Goal: Task Accomplishment & Management: Use online tool/utility

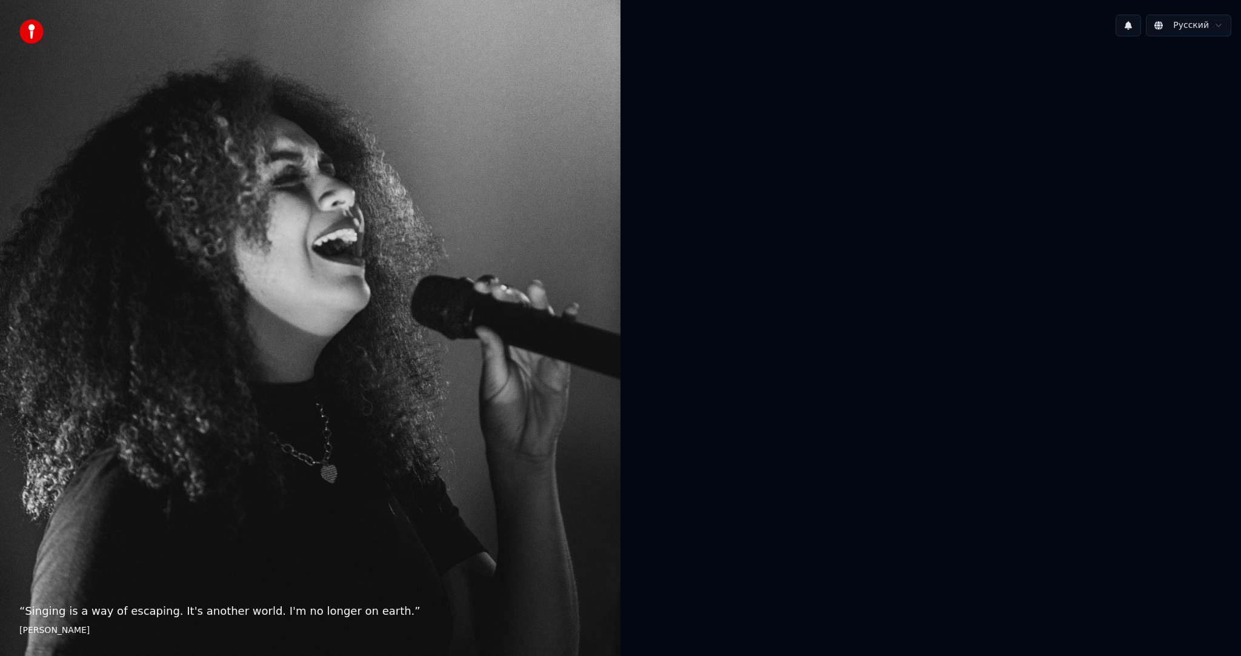
click at [794, 257] on div at bounding box center [930, 326] width 620 height 561
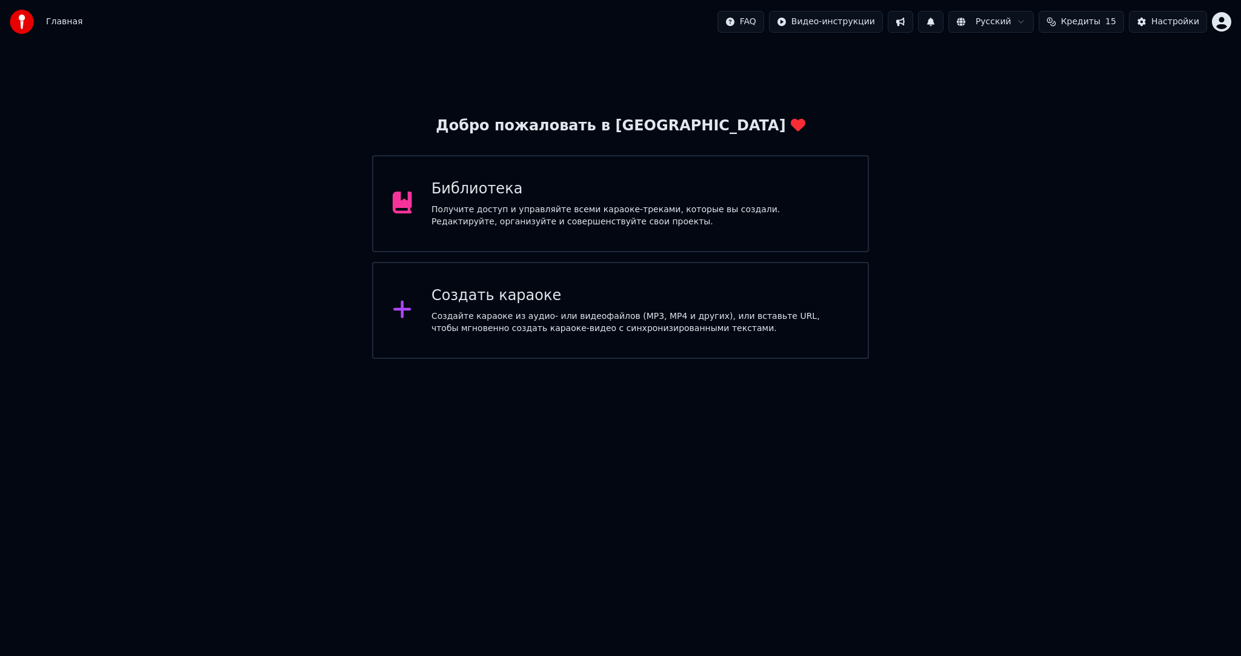
click at [683, 322] on div "Создайте караоке из аудио- или видеофайлов (MP3, MP4 и других), или вставьте UR…" at bounding box center [639, 322] width 417 height 24
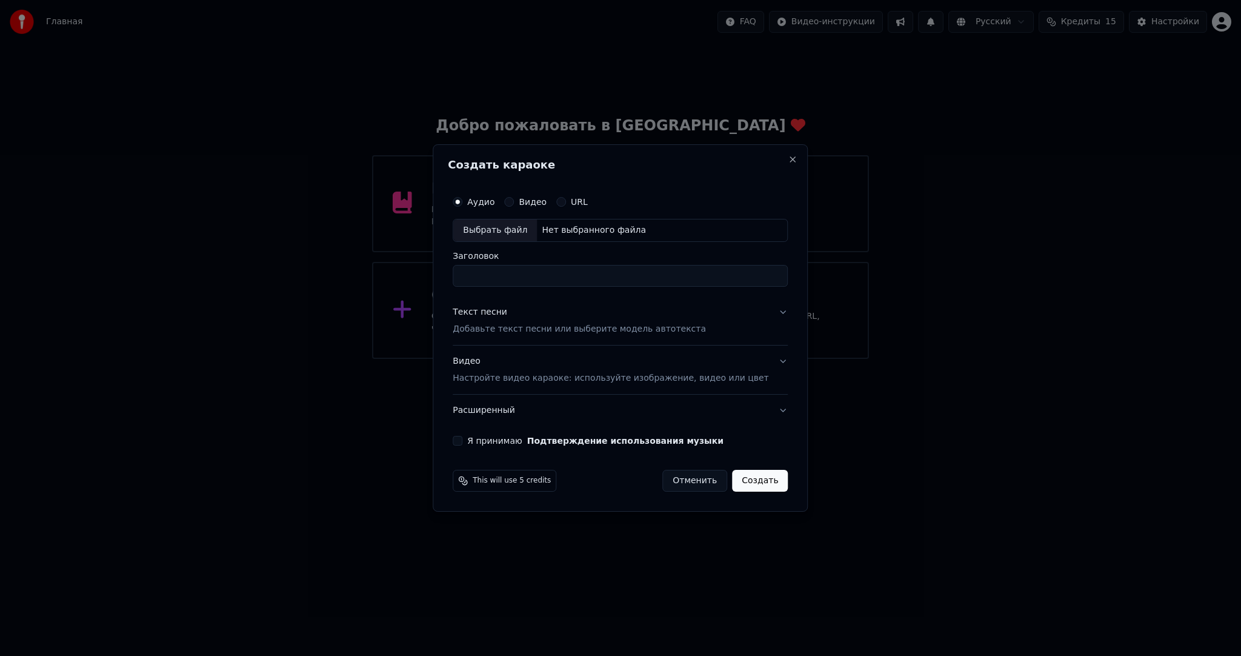
click at [502, 223] on div "Выбрать файл" at bounding box center [495, 230] width 84 height 22
type input "**********"
click at [539, 327] on p "Добавьте текст песни или выберите модель автотекста" at bounding box center [579, 329] width 253 height 12
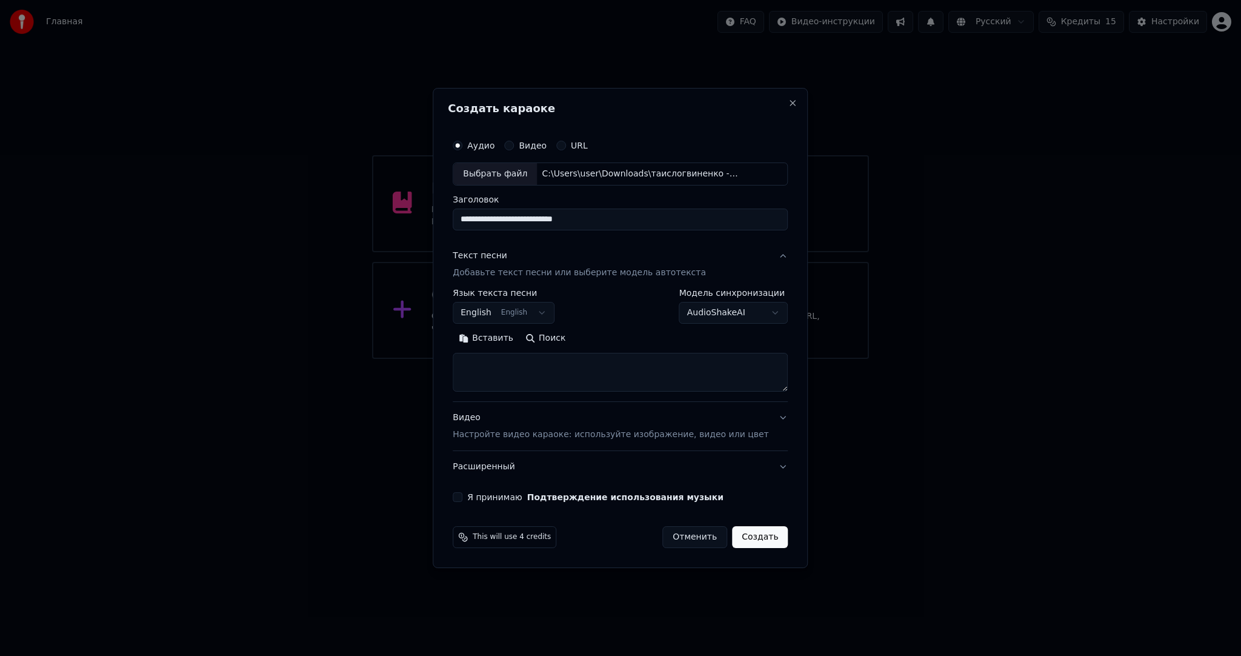
click at [528, 308] on body "**********" at bounding box center [620, 179] width 1241 height 359
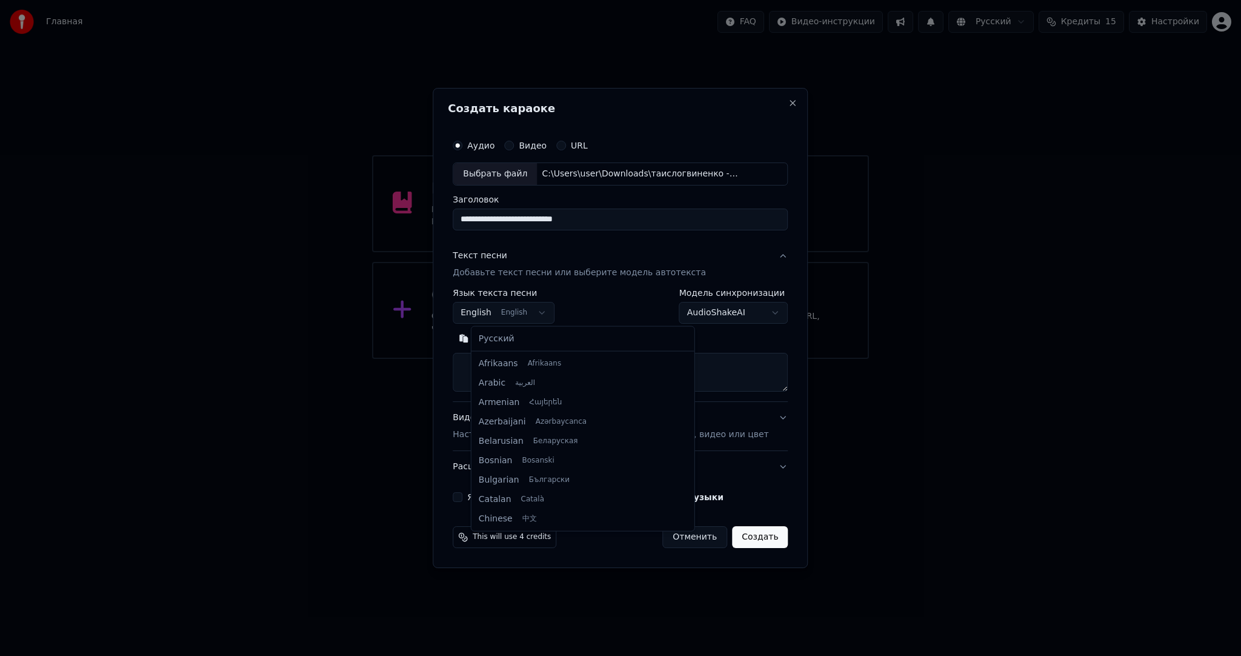
scroll to position [97, 0]
select select "**"
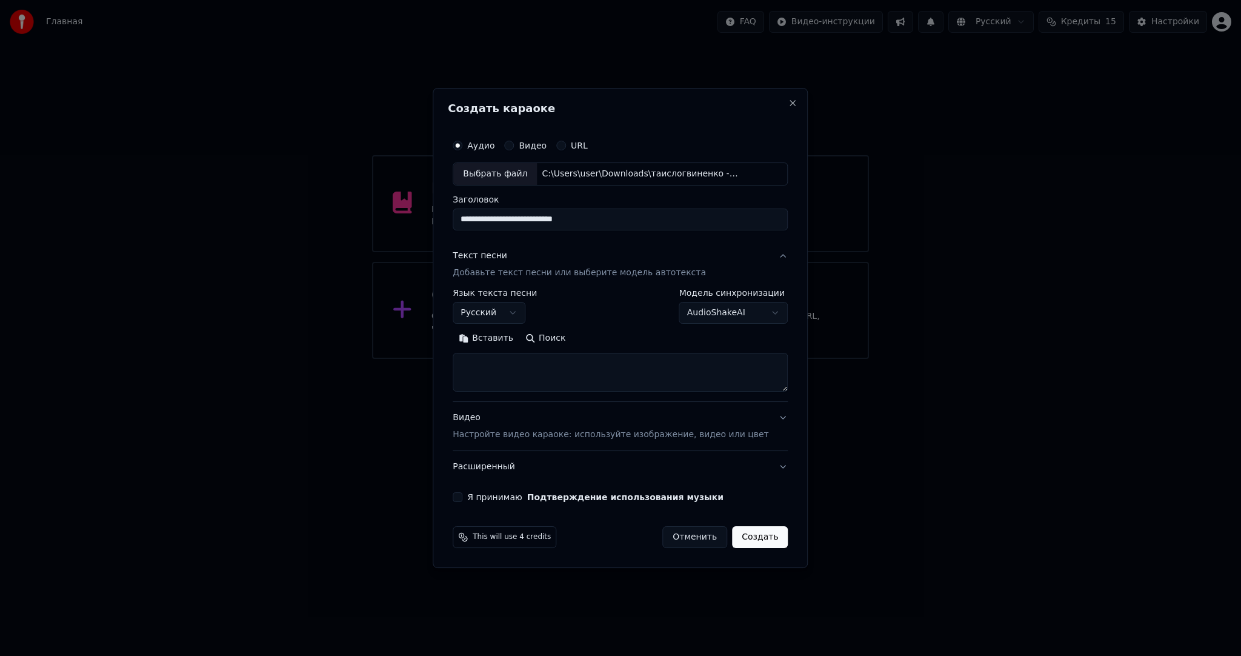
click at [632, 371] on textarea at bounding box center [620, 372] width 335 height 39
paste textarea "**********"
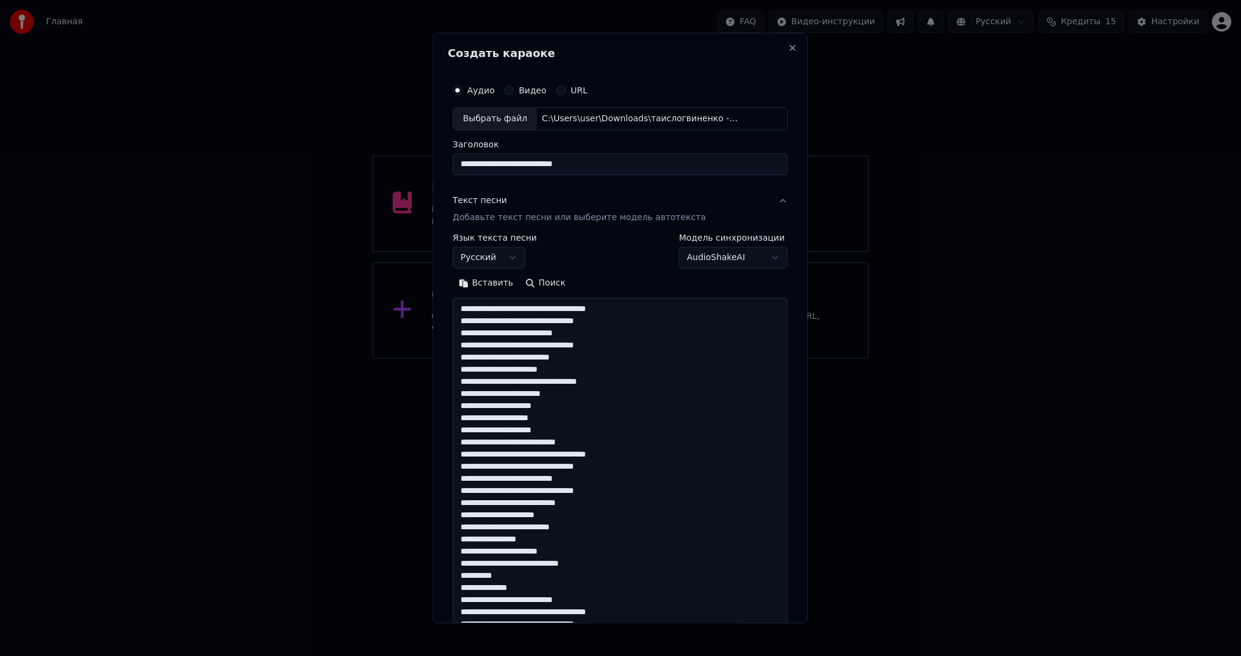
scroll to position [475, 0]
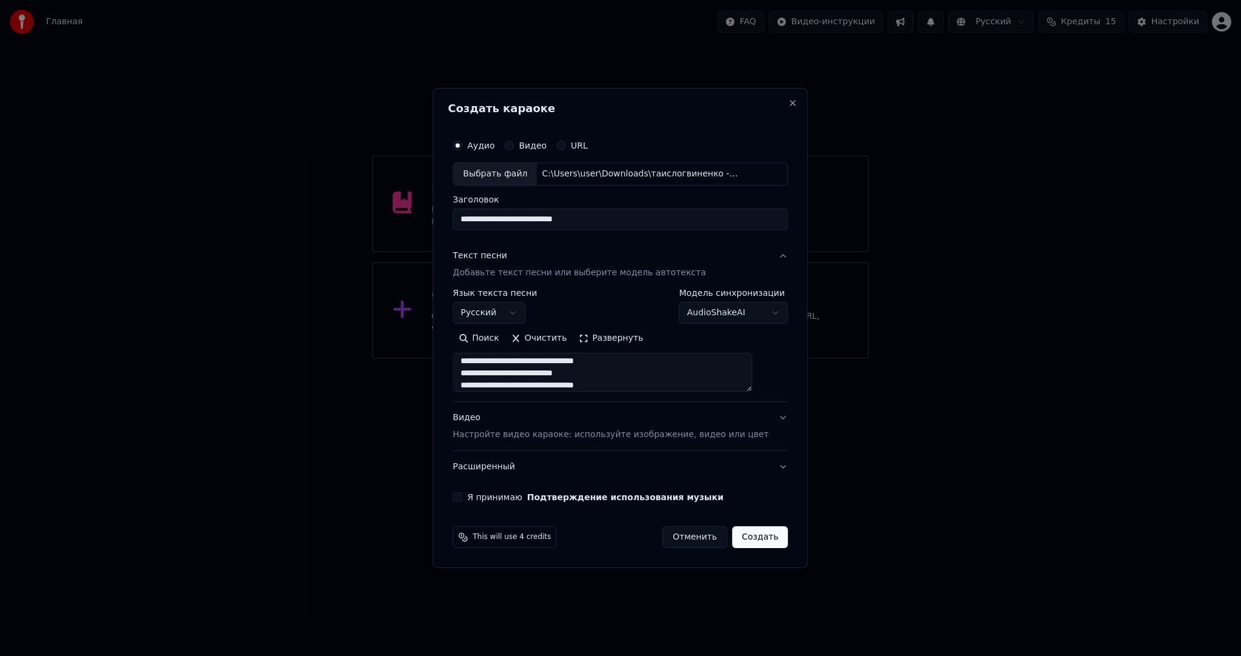
type textarea "**********"
click at [566, 419] on div "Видео Настройте видео караоке: используйте изображение, видео или цвет" at bounding box center [611, 425] width 316 height 29
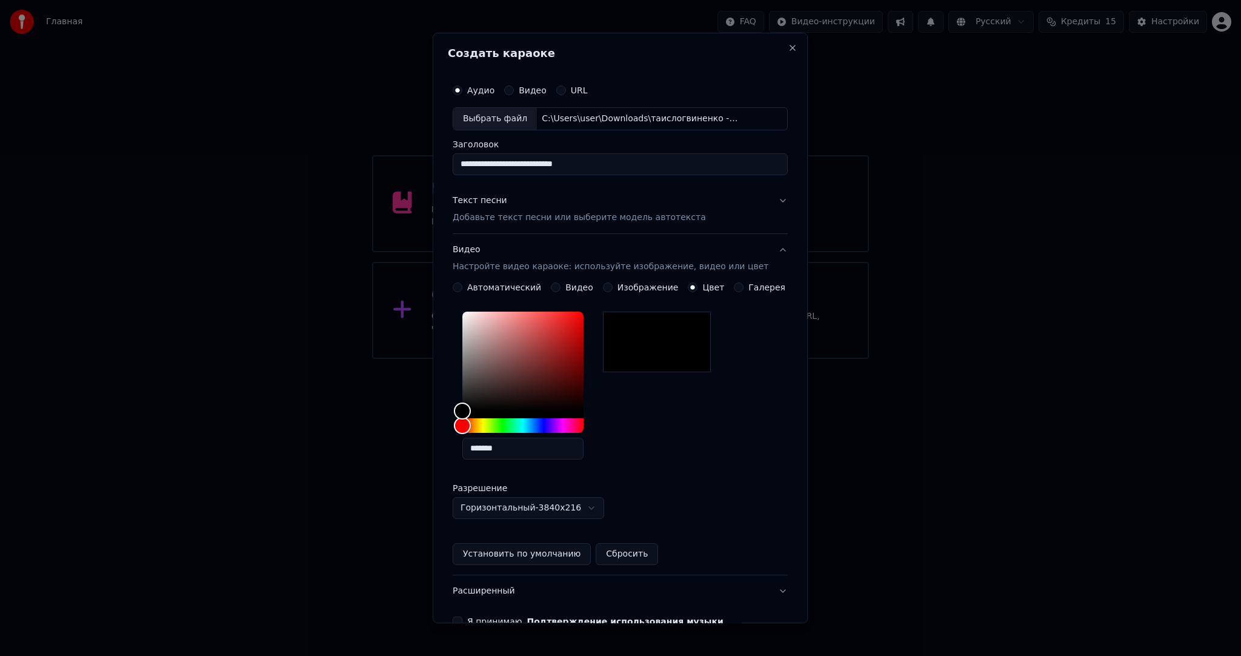
click at [562, 285] on div "Видео" at bounding box center [572, 287] width 42 height 10
click at [559, 286] on button "Видео" at bounding box center [556, 287] width 10 height 10
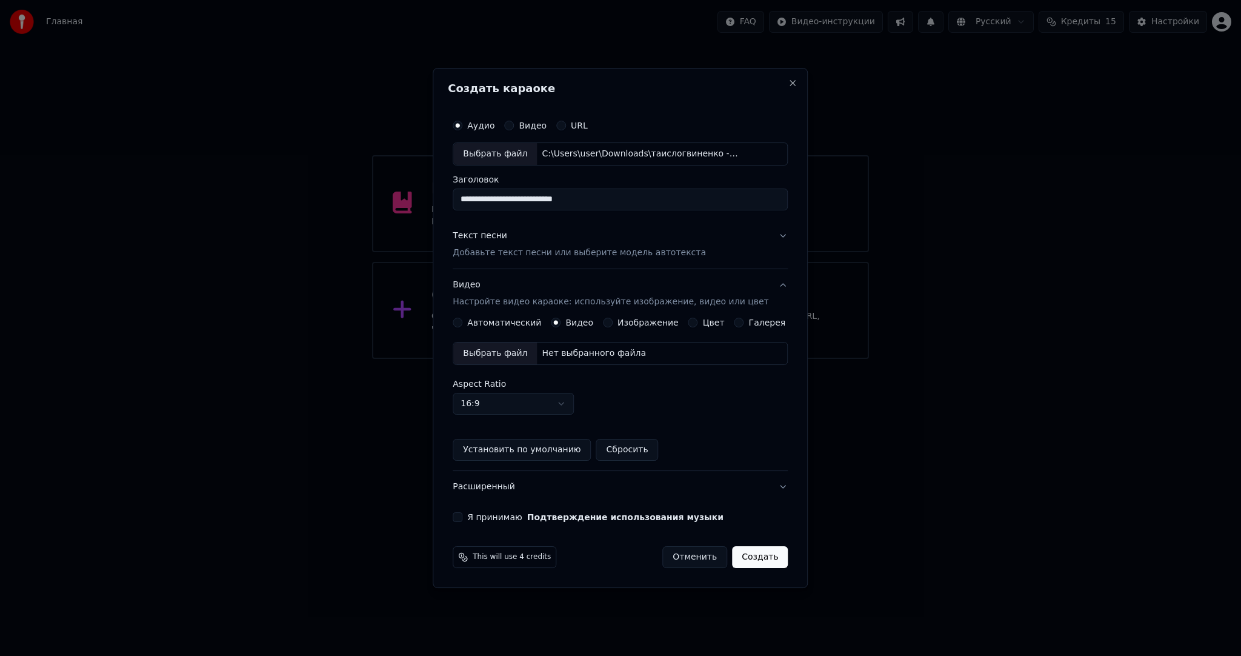
click at [516, 353] on div "Выбрать файл" at bounding box center [495, 353] width 84 height 22
click at [462, 514] on button "Я принимаю Подтверждение использования музыки" at bounding box center [458, 517] width 10 height 10
click at [746, 557] on button "Создать" at bounding box center [760, 557] width 56 height 22
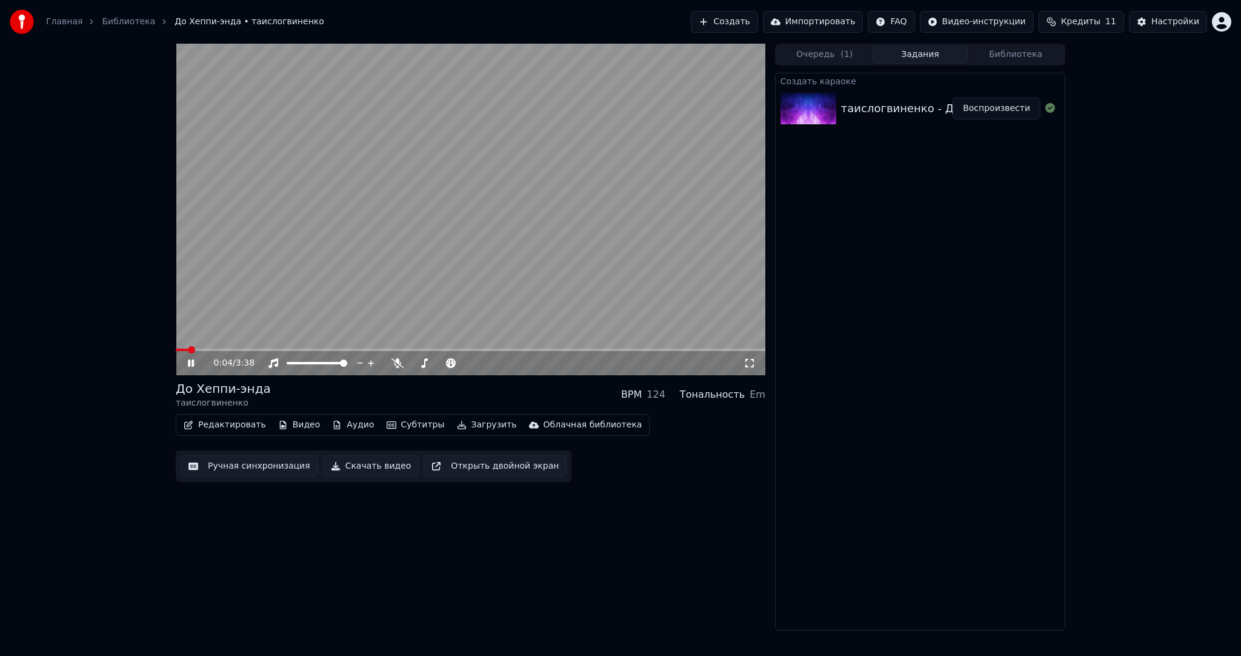
click at [357, 214] on video at bounding box center [471, 209] width 590 height 331
click at [188, 350] on span at bounding box center [191, 349] width 7 height 7
click at [395, 424] on button "Субтитры" at bounding box center [416, 424] width 68 height 17
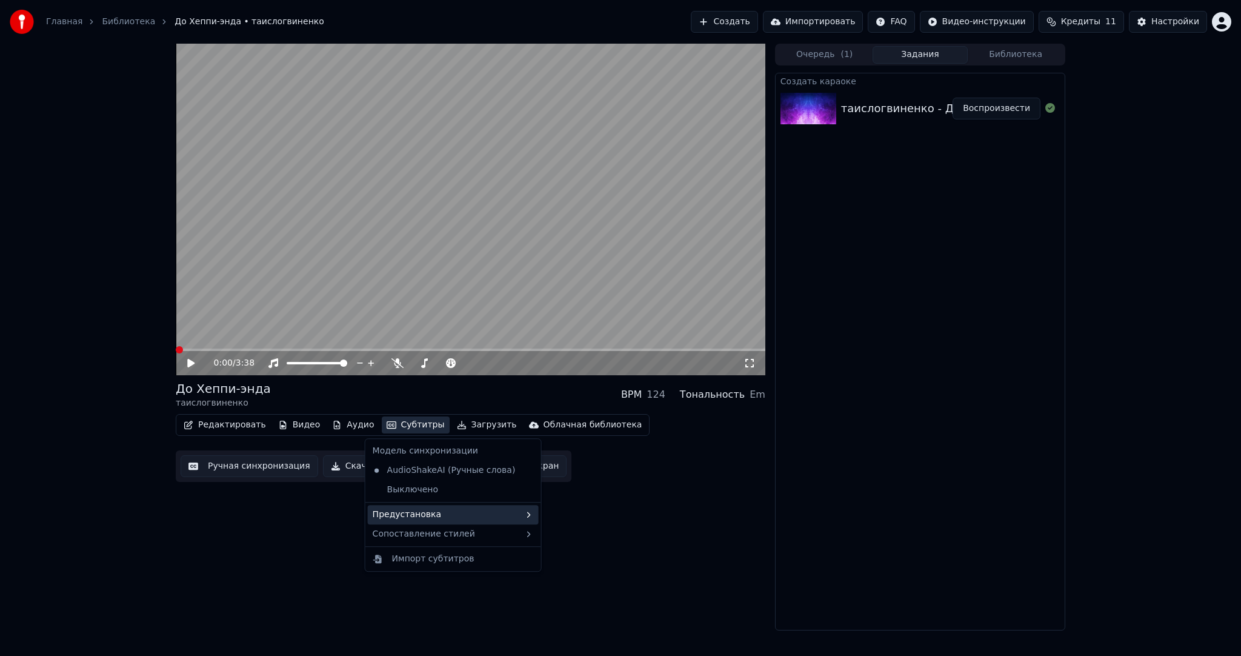
click at [417, 505] on div "Предустановка" at bounding box center [453, 514] width 171 height 19
click at [566, 587] on div "----------" at bounding box center [602, 594] width 153 height 19
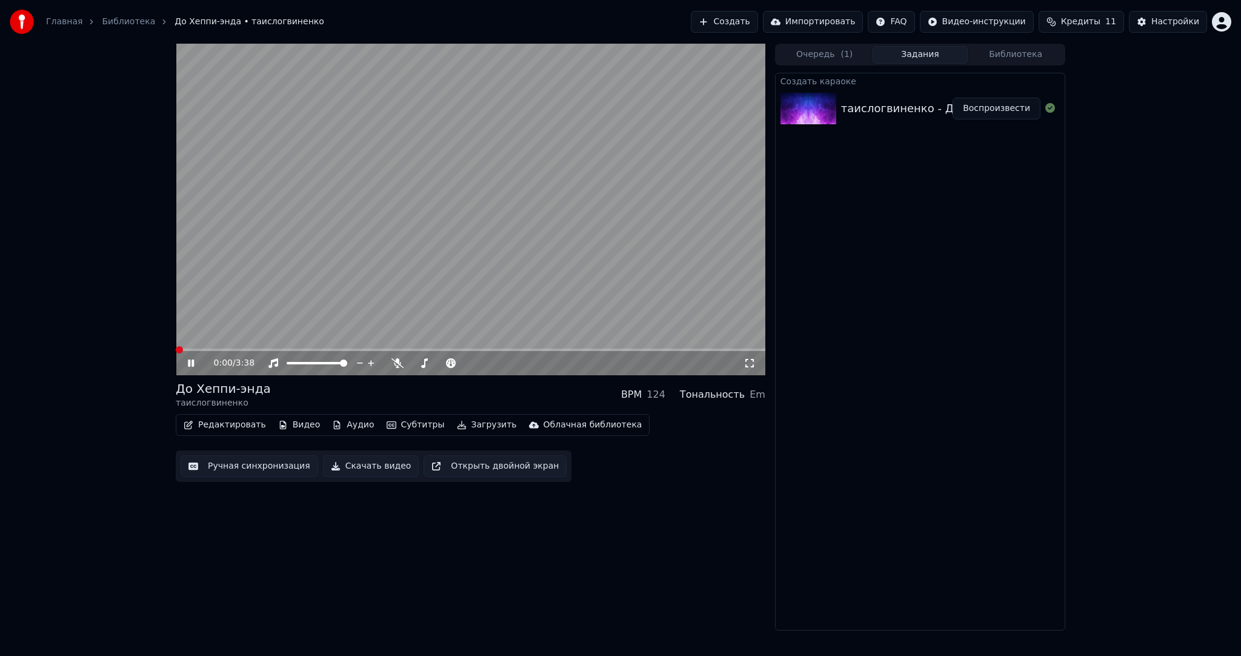
click at [277, 466] on button "Ручная синхронизация" at bounding box center [250, 466] width 138 height 22
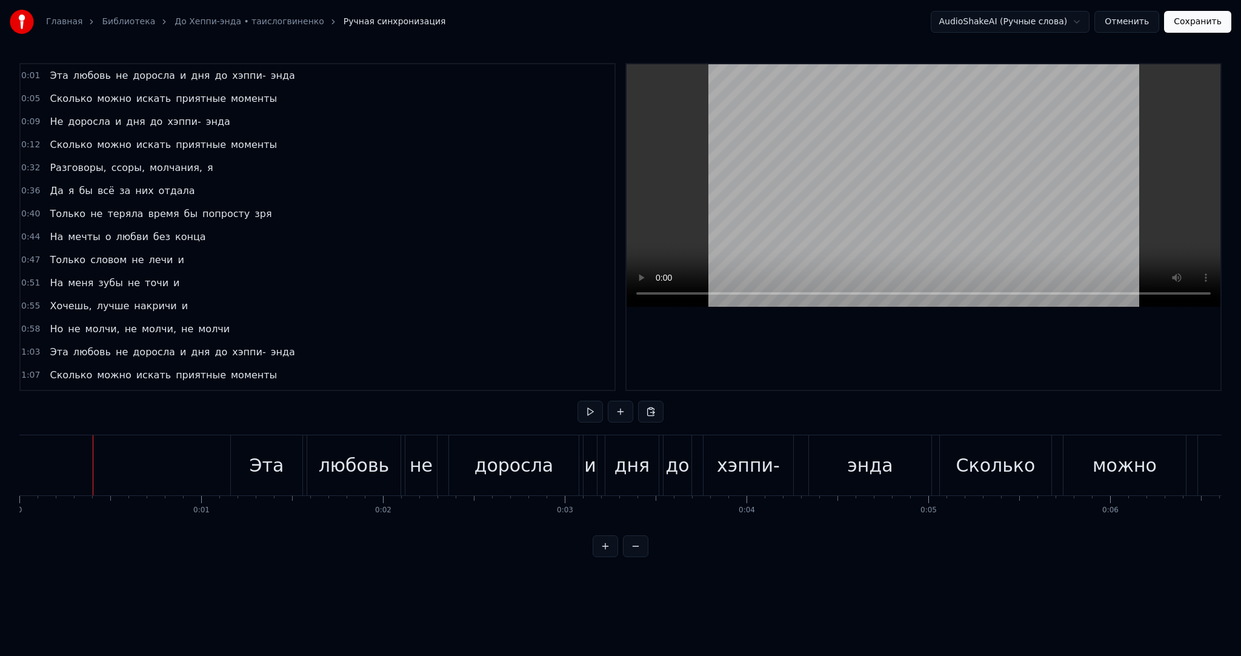
click at [594, 411] on button at bounding box center [589, 412] width 25 height 22
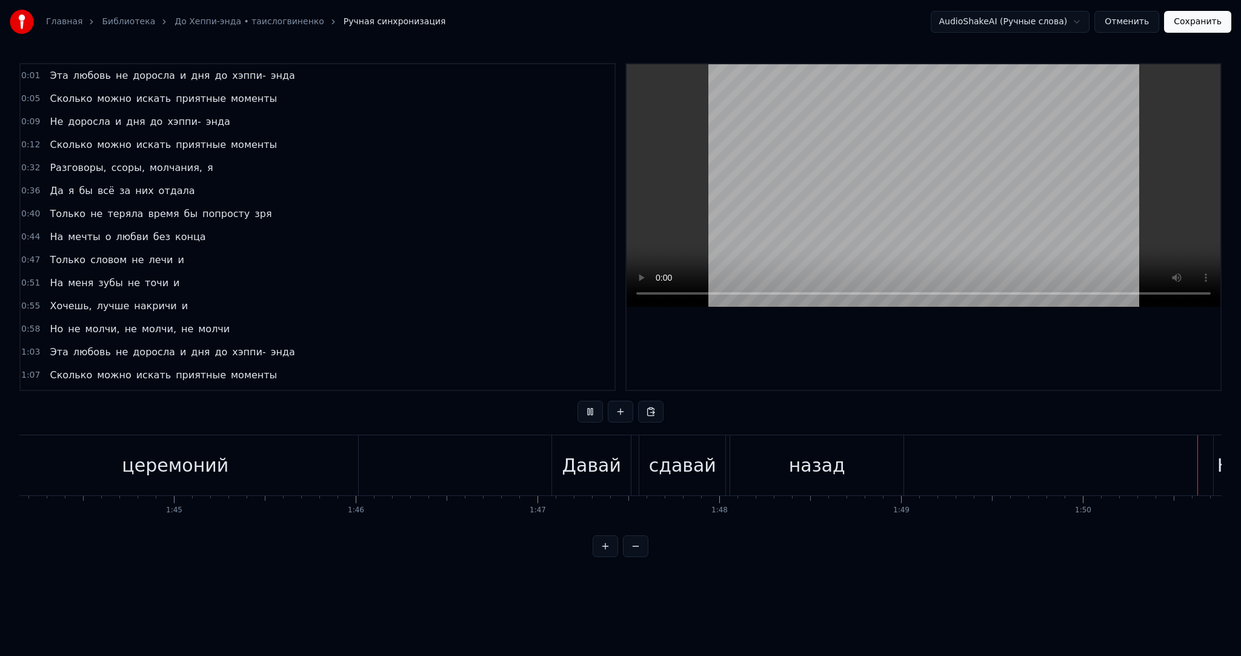
scroll to position [0, 20043]
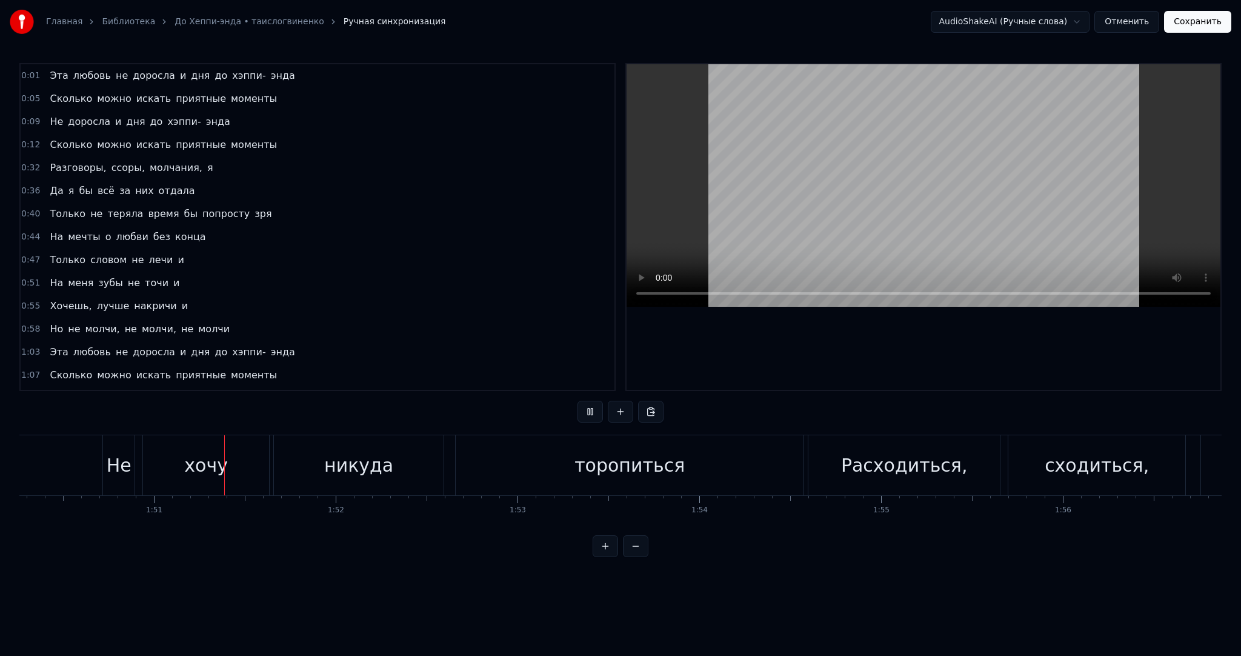
drag, startPoint x: 1018, startPoint y: 153, endPoint x: 965, endPoint y: 153, distance: 53.3
click at [1017, 153] on video at bounding box center [924, 185] width 594 height 242
click at [1186, 19] on button "Сохранить" at bounding box center [1197, 22] width 67 height 22
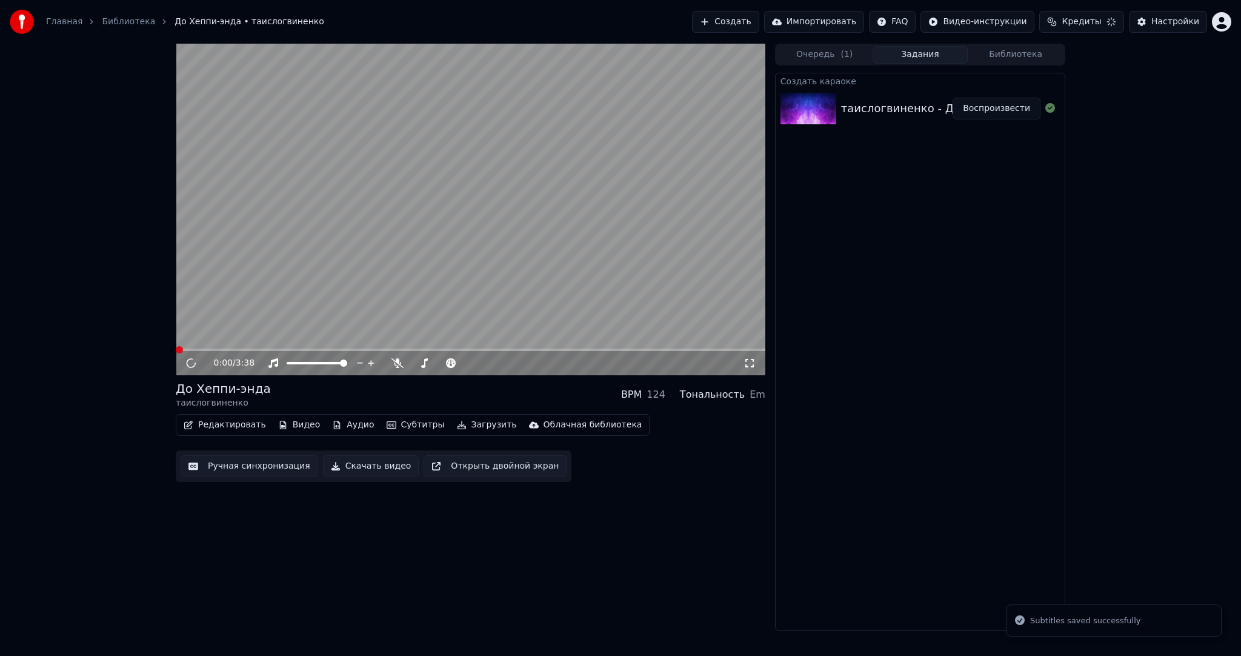
click at [463, 241] on video at bounding box center [471, 209] width 590 height 331
click at [349, 244] on video at bounding box center [471, 209] width 590 height 331
click at [287, 424] on button "Видео" at bounding box center [299, 424] width 52 height 17
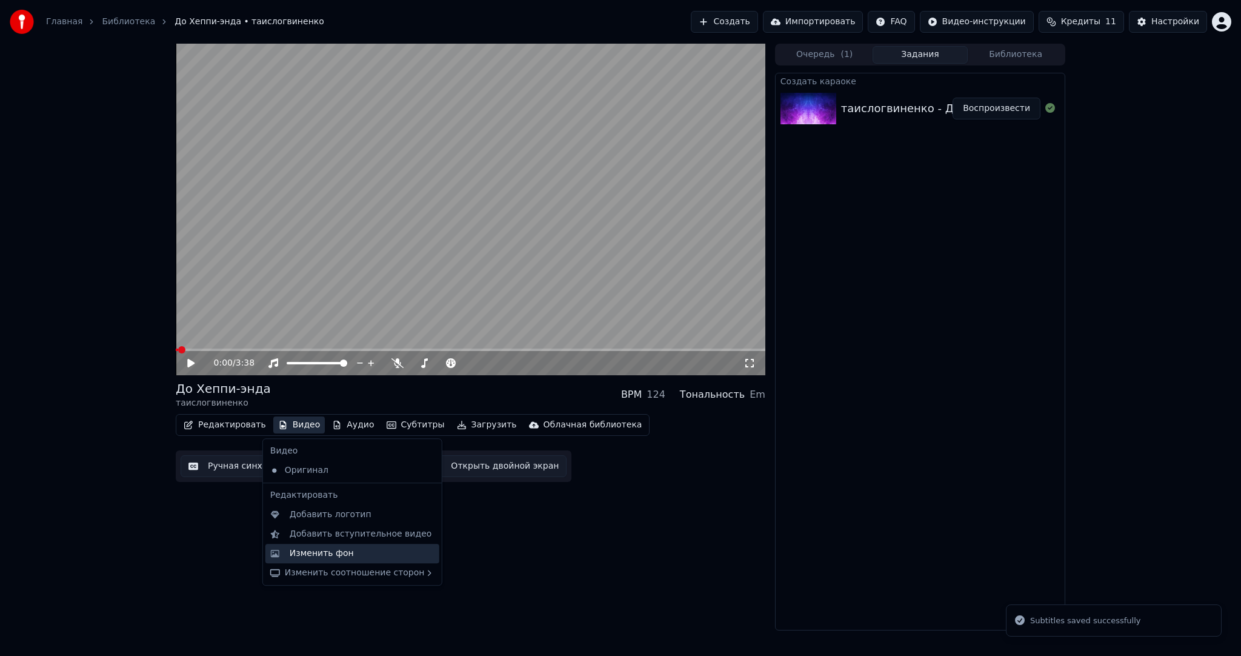
click at [319, 547] on div "Изменить фон" at bounding box center [322, 553] width 64 height 12
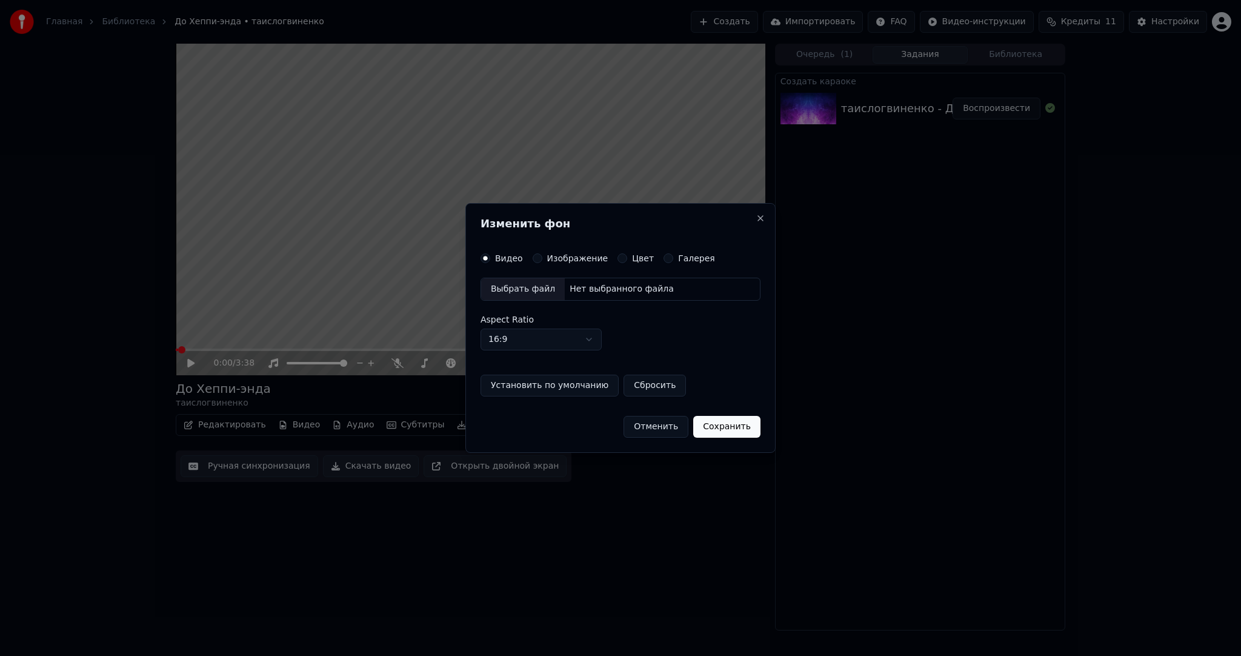
click at [539, 279] on div "Выбрать файл" at bounding box center [523, 289] width 84 height 22
click at [737, 422] on button "Сохранить" at bounding box center [732, 427] width 67 height 22
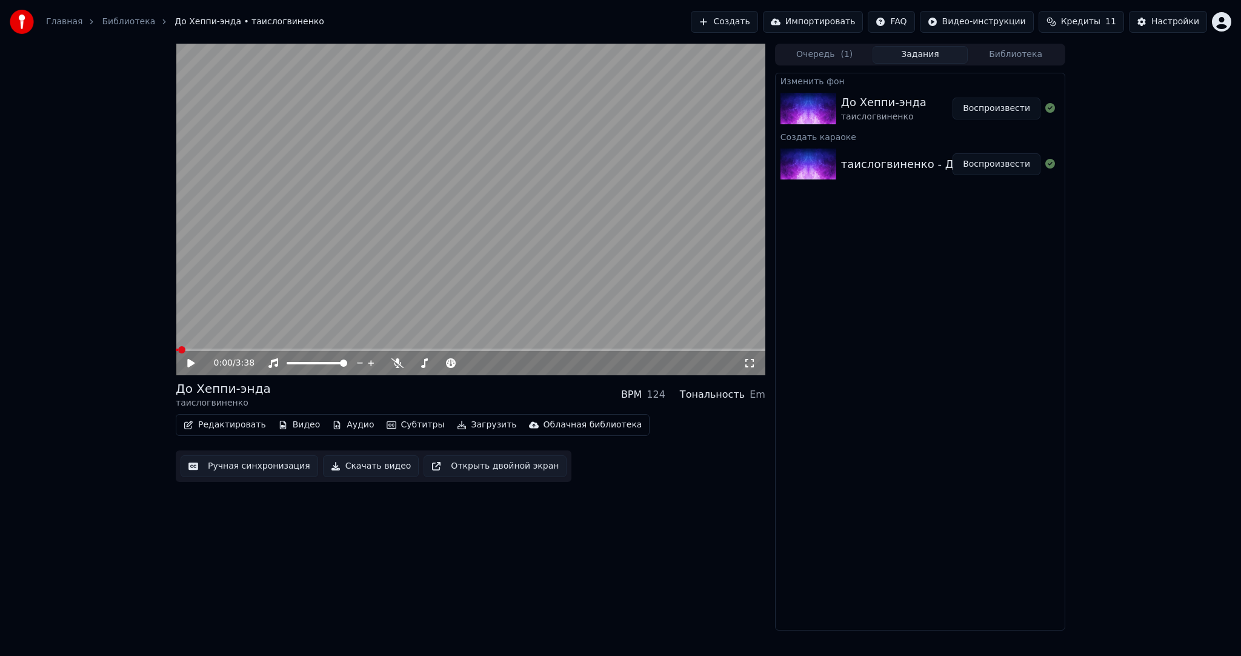
click at [1020, 111] on button "Воспроизвести" at bounding box center [997, 109] width 88 height 22
click at [441, 284] on video at bounding box center [471, 209] width 590 height 331
click at [396, 424] on button "Субтитры" at bounding box center [416, 424] width 68 height 17
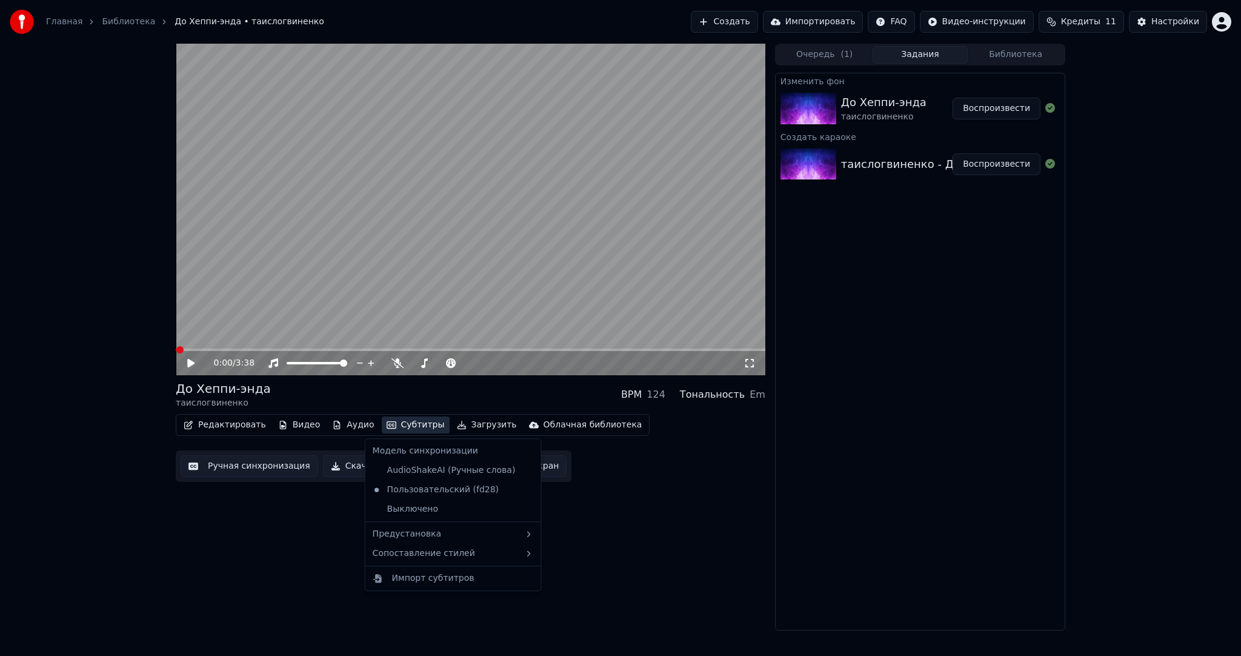
click at [244, 471] on button "Ручная синхронизация" at bounding box center [250, 466] width 138 height 22
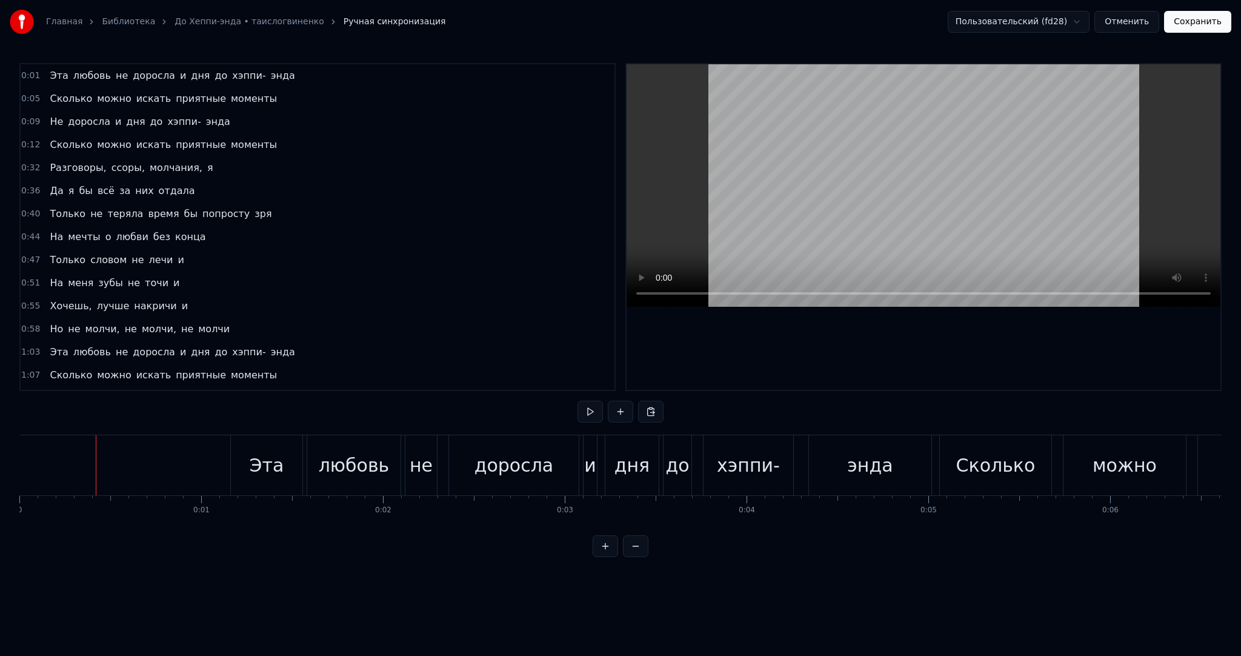
click at [587, 412] on button at bounding box center [589, 412] width 25 height 22
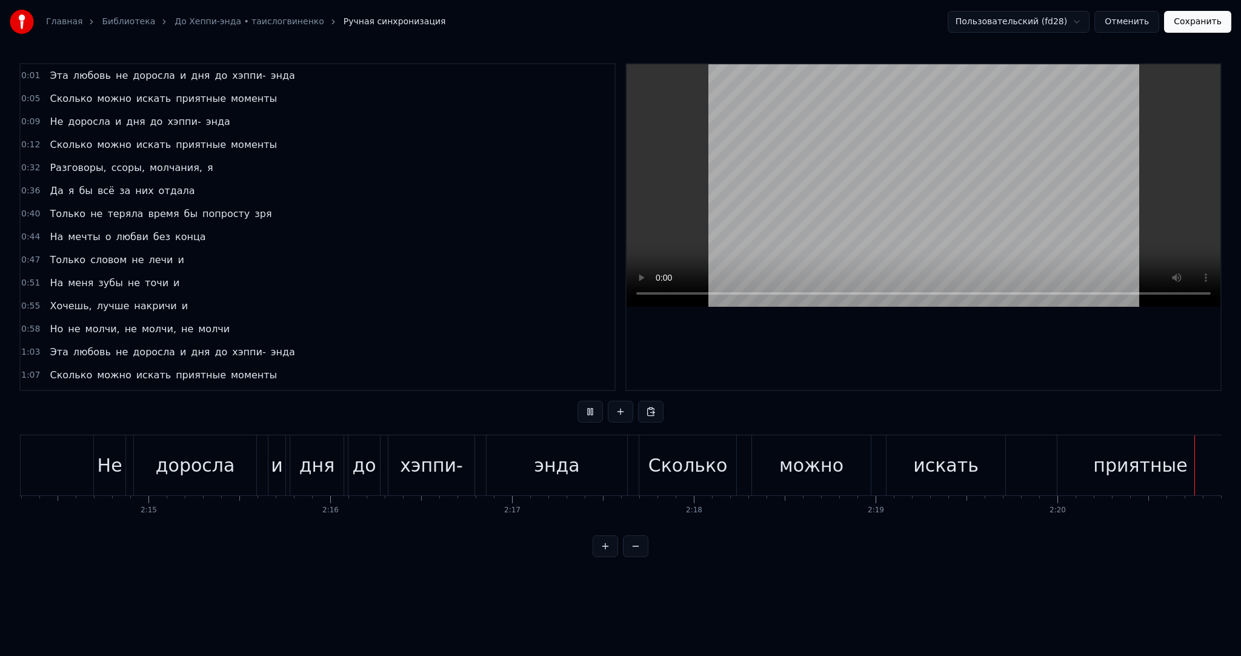
scroll to position [0, 25520]
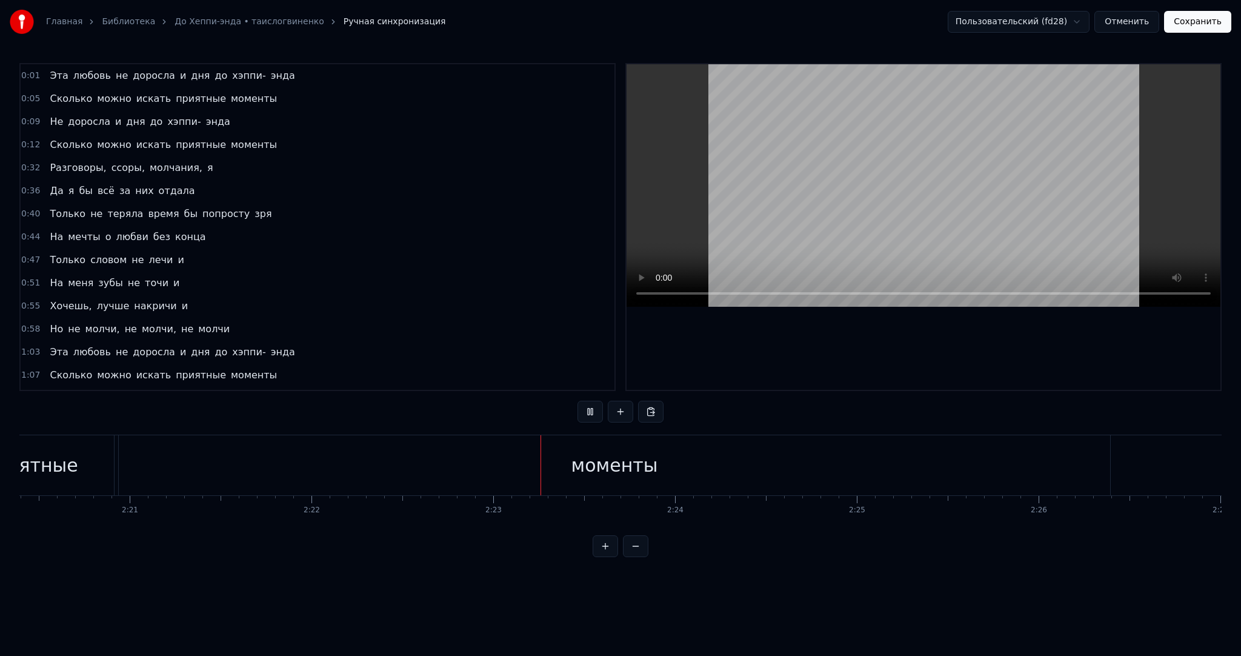
click at [830, 230] on video at bounding box center [924, 185] width 594 height 242
click at [555, 431] on div "0:01 Эта любовь не доросла и дня до хэппи- энда 0:05 [PERSON_NAME] можно искать…" at bounding box center [620, 310] width 1202 height 494
click at [571, 448] on div "моменты" at bounding box center [614, 465] width 991 height 60
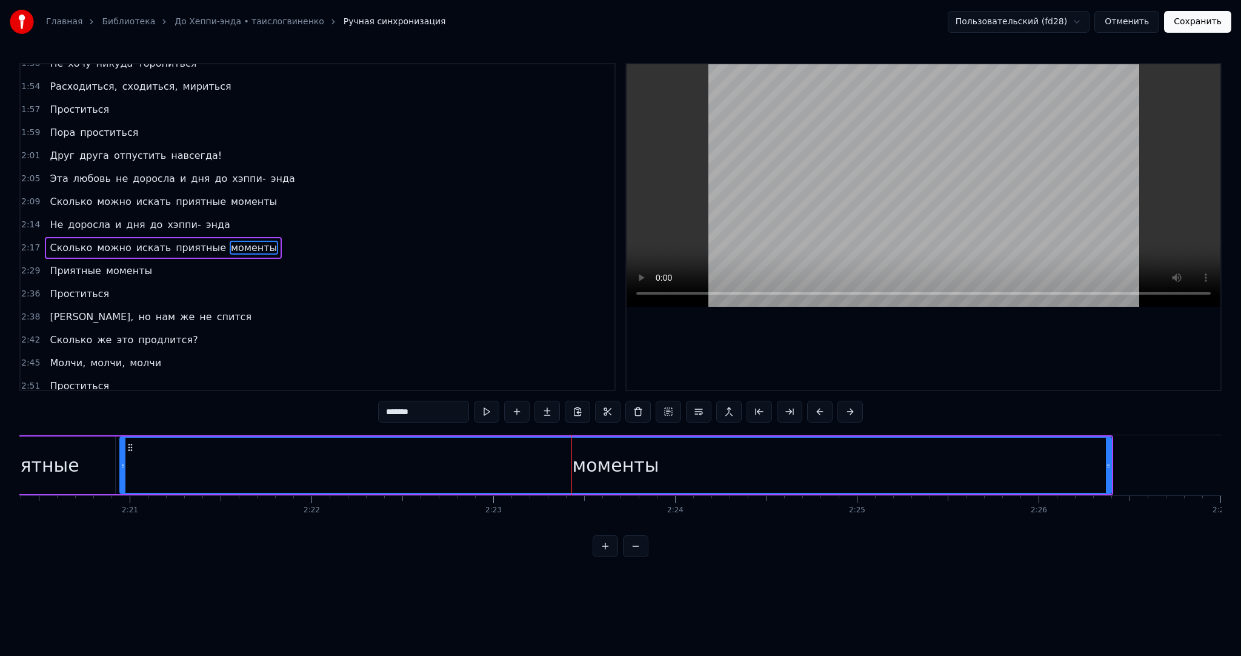
click at [1110, 466] on div "моменты" at bounding box center [615, 465] width 992 height 58
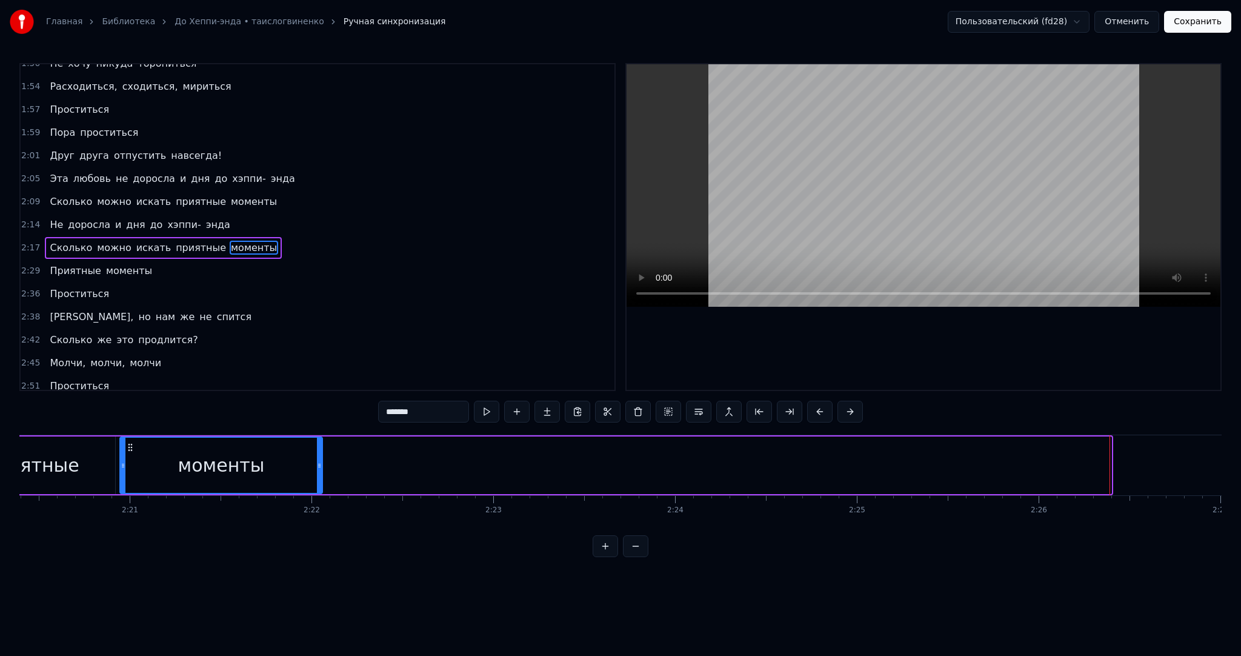
drag, startPoint x: 1108, startPoint y: 465, endPoint x: 319, endPoint y: 465, distance: 788.9
click at [319, 465] on icon at bounding box center [319, 465] width 5 height 10
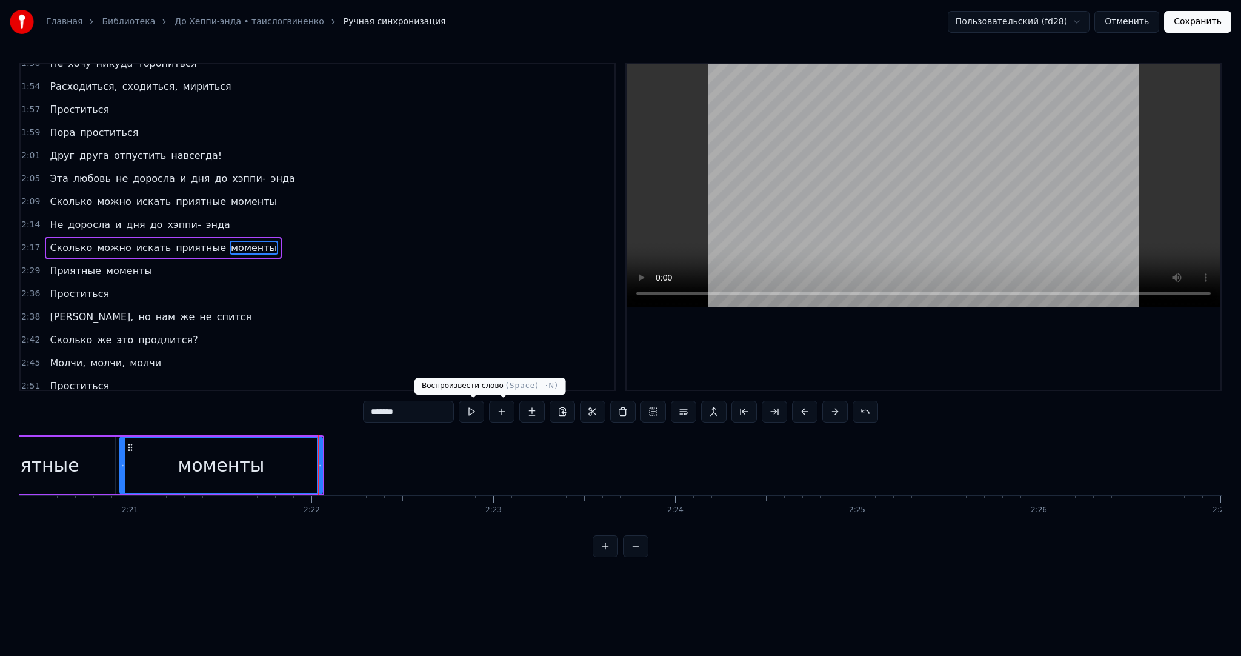
click at [468, 409] on button at bounding box center [471, 412] width 25 height 22
click at [322, 460] on icon at bounding box center [319, 465] width 5 height 10
click at [479, 408] on button at bounding box center [471, 412] width 25 height 22
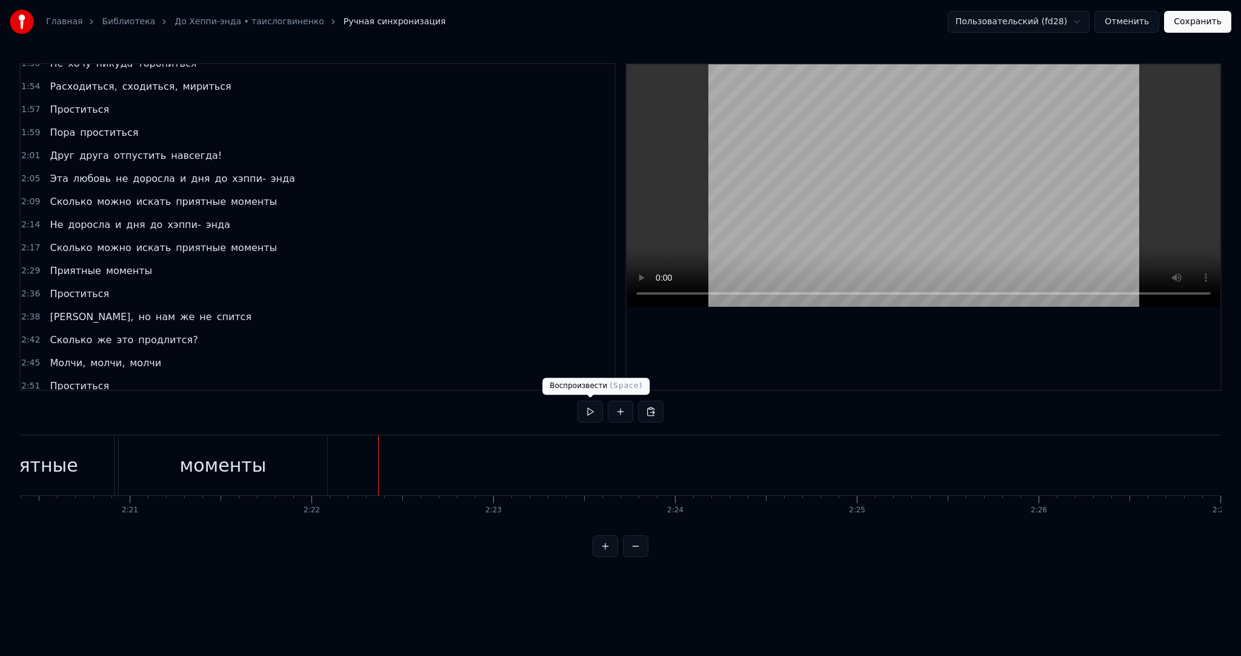
click at [586, 410] on button at bounding box center [589, 412] width 25 height 22
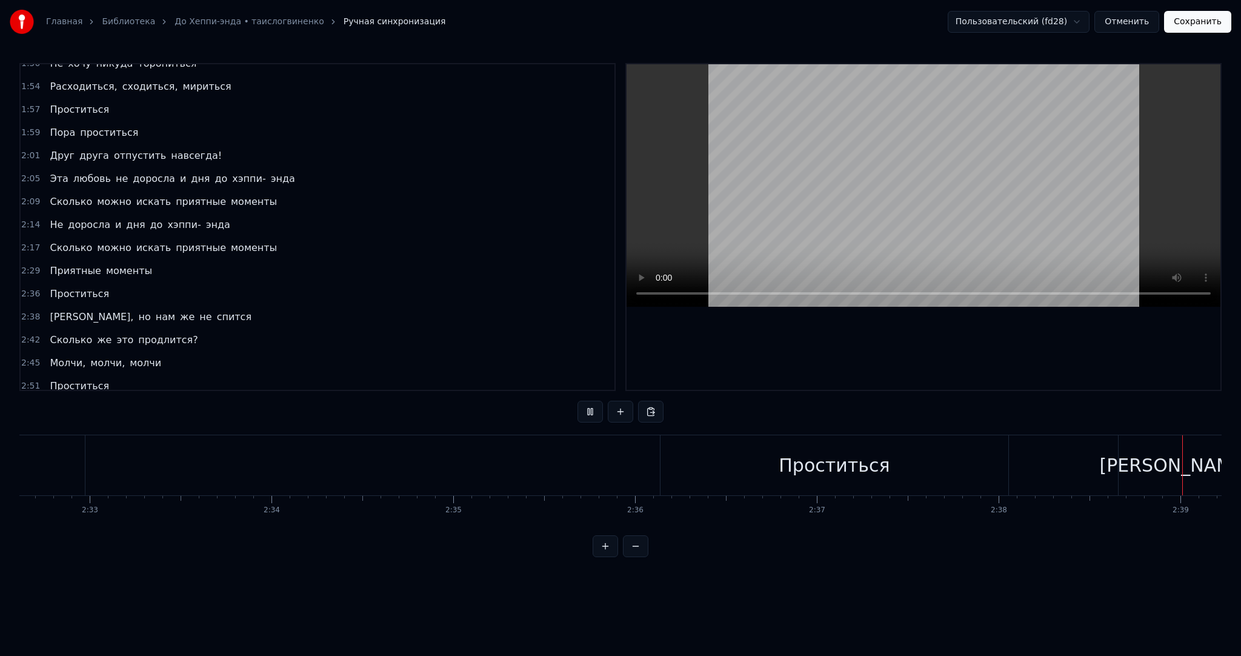
scroll to position [0, 28851]
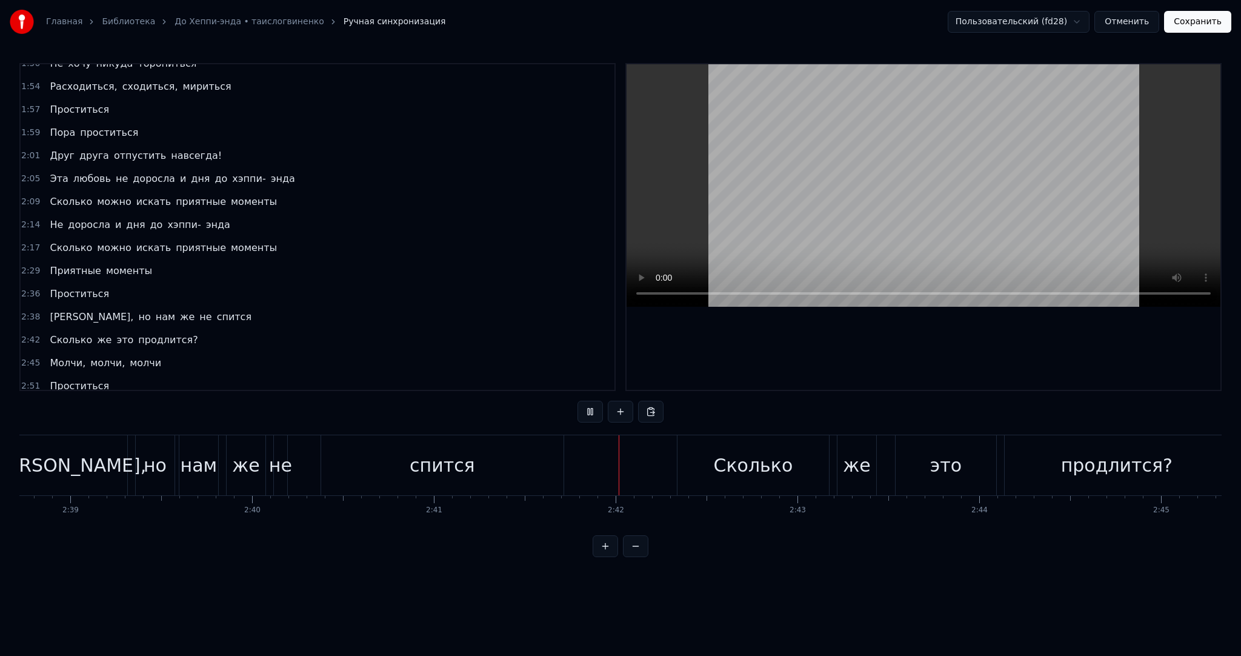
click at [818, 218] on video at bounding box center [924, 185] width 594 height 242
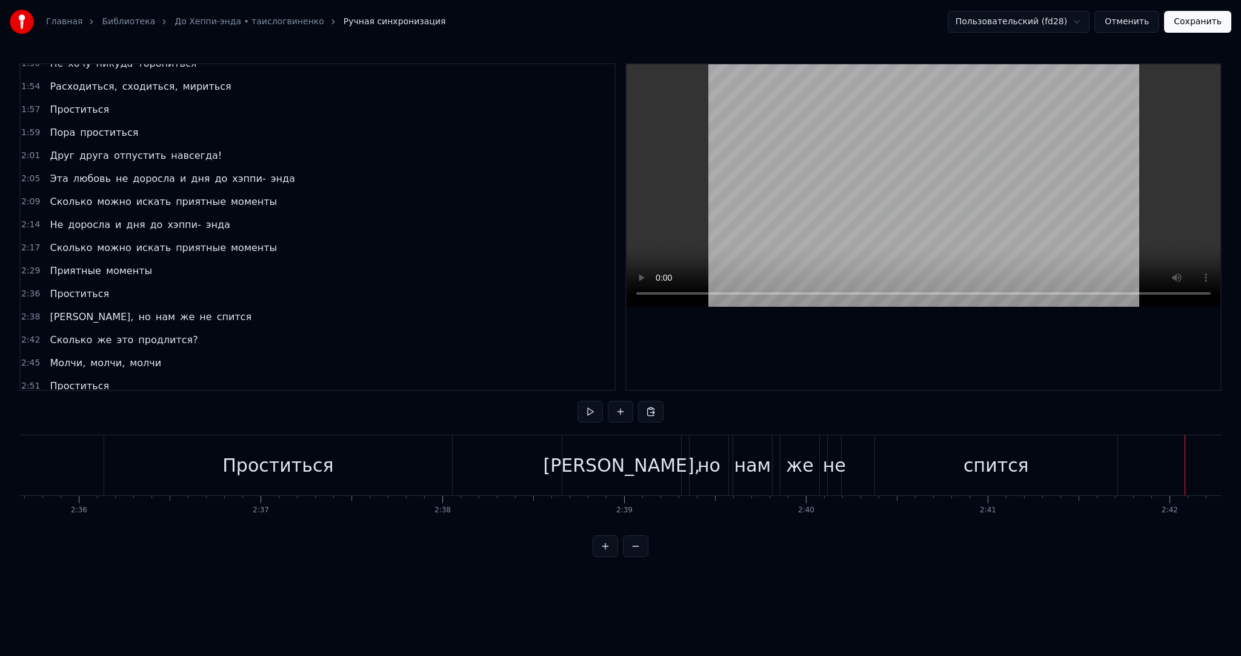
scroll to position [0, 28281]
click at [660, 465] on div "[PERSON_NAME]," at bounding box center [638, 464] width 157 height 27
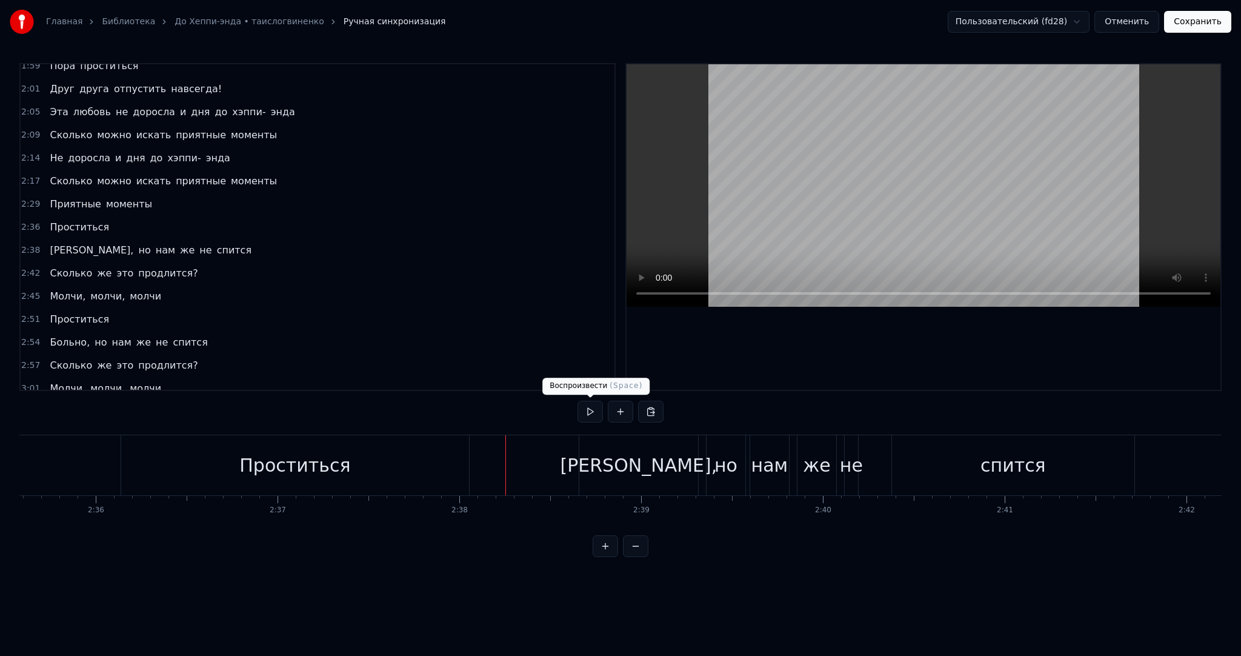
click at [585, 414] on button at bounding box center [589, 412] width 25 height 22
click at [616, 468] on div "[PERSON_NAME]," at bounding box center [638, 464] width 157 height 27
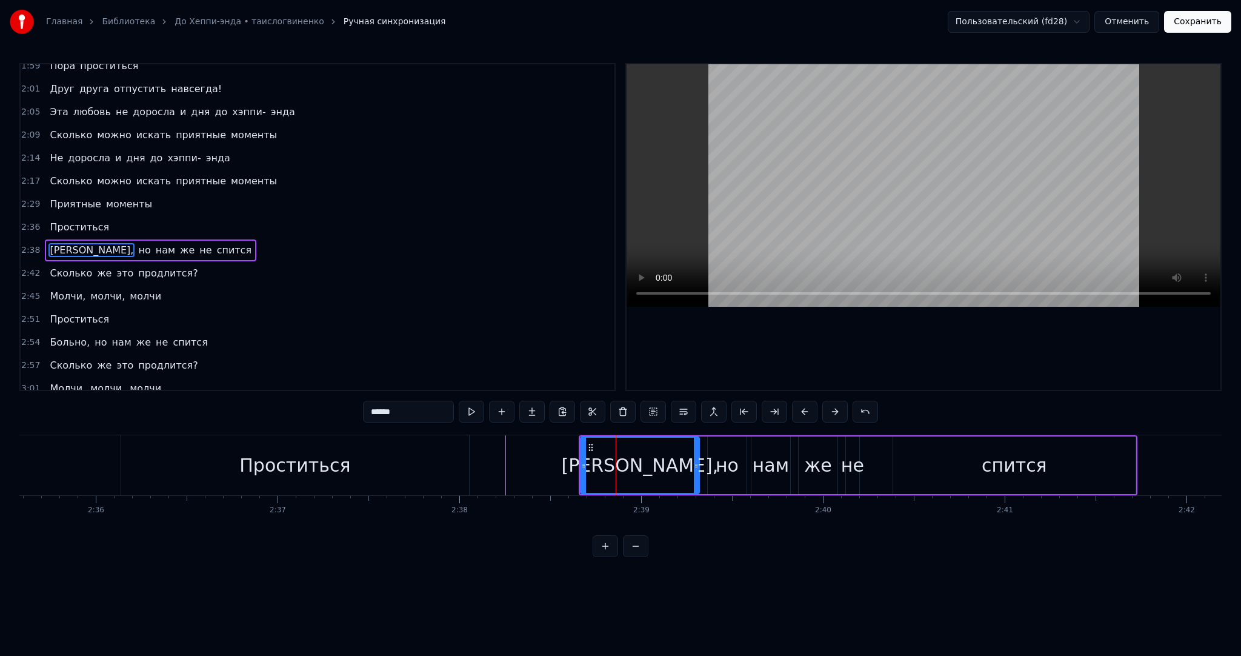
click at [395, 411] on input "******" at bounding box center [408, 412] width 91 height 22
type input "*******"
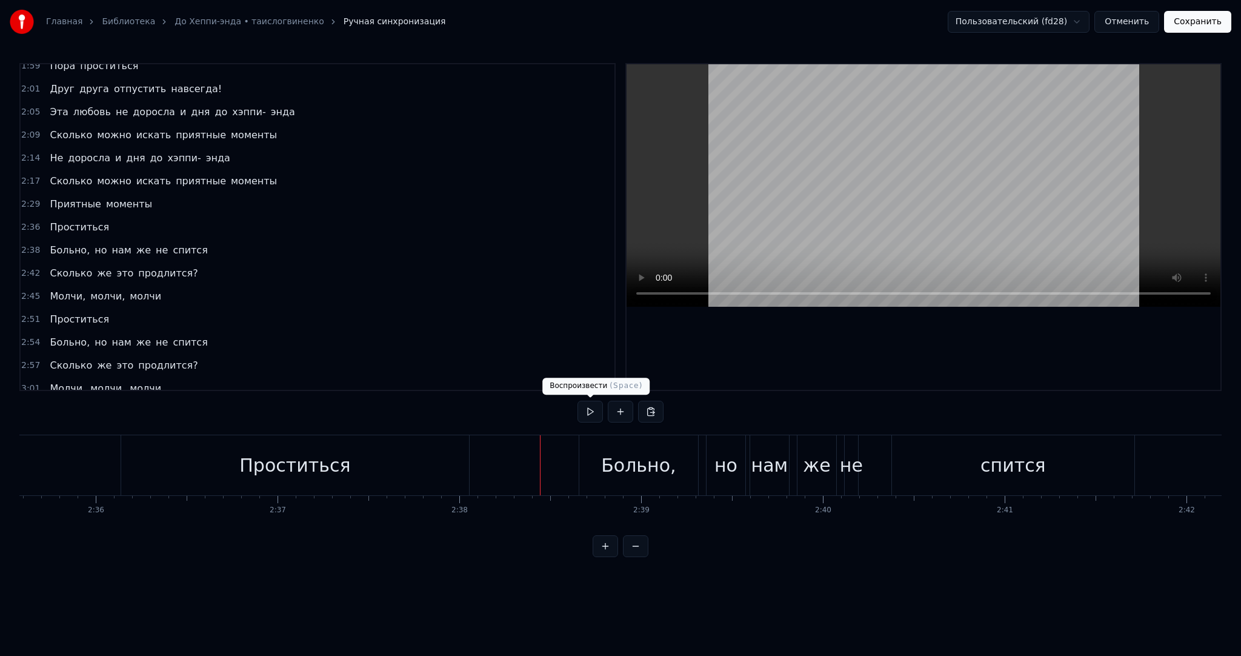
click at [583, 408] on button at bounding box center [589, 412] width 25 height 22
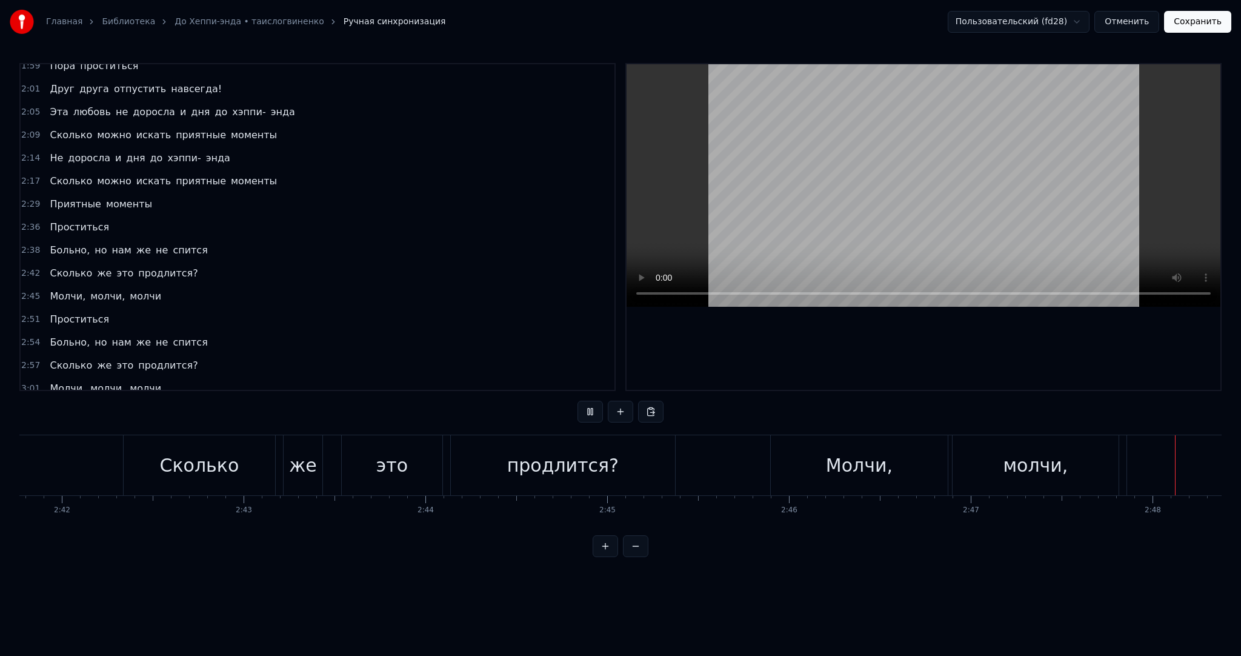
scroll to position [0, 30516]
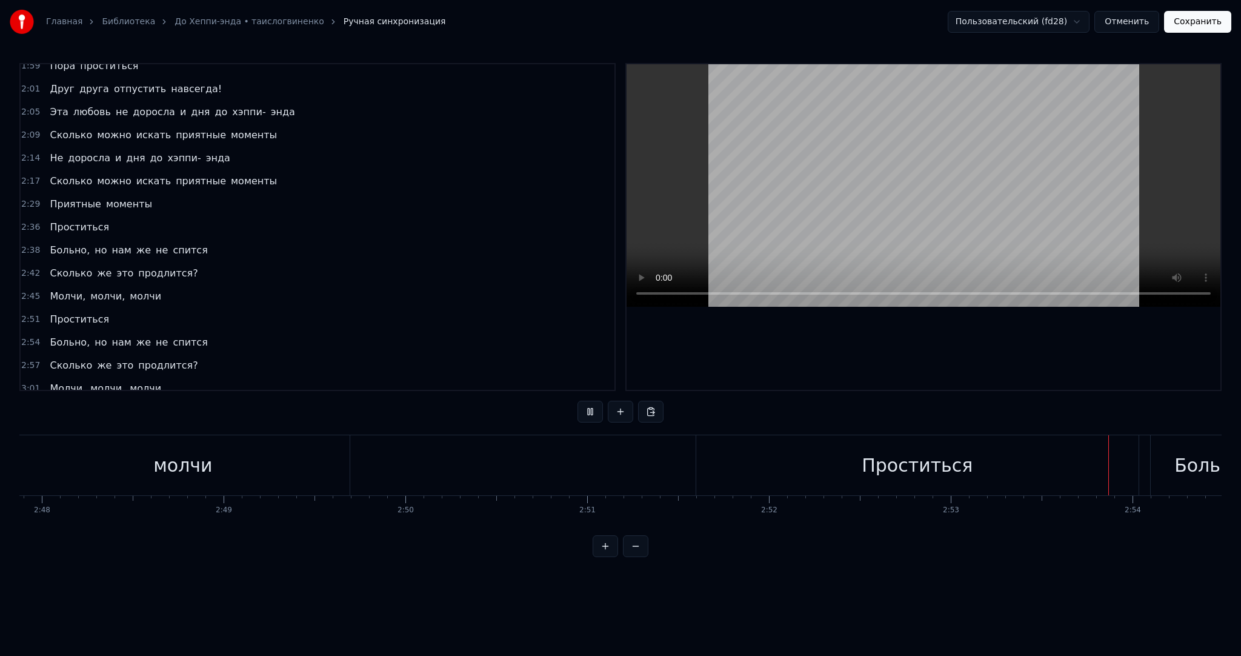
click at [904, 218] on video at bounding box center [924, 185] width 594 height 242
click at [934, 197] on video at bounding box center [924, 185] width 594 height 242
click at [967, 164] on video at bounding box center [924, 185] width 594 height 242
click at [1185, 29] on button "Сохранить" at bounding box center [1197, 22] width 67 height 22
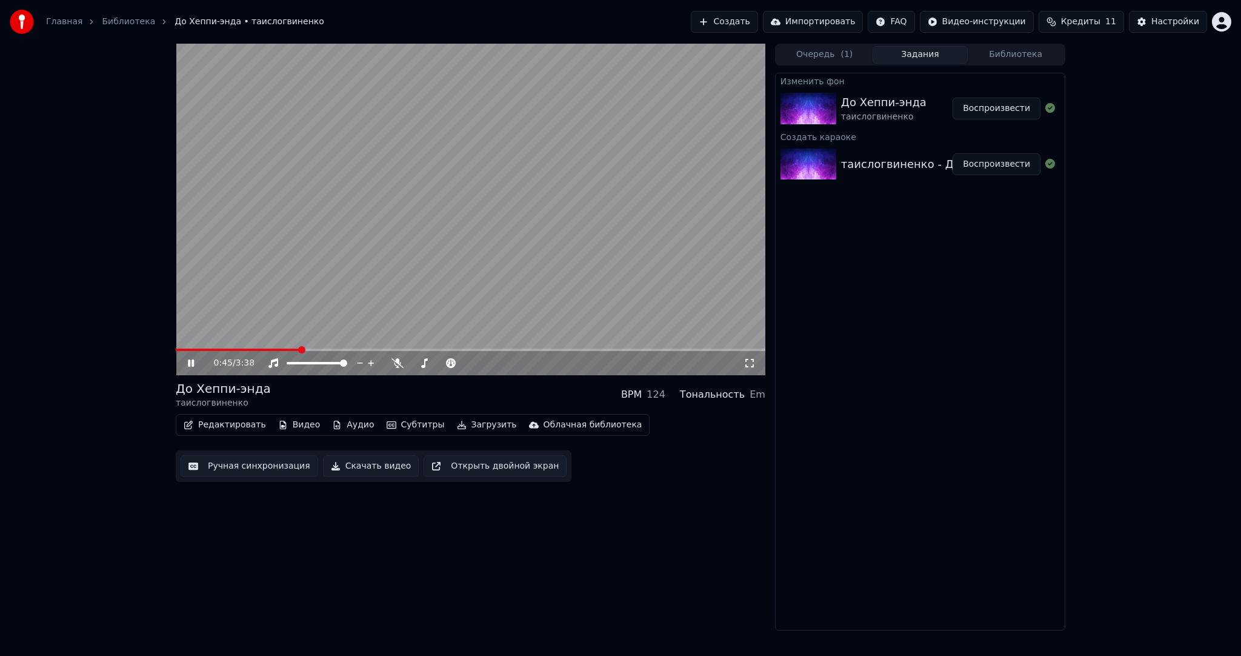
click at [479, 205] on video at bounding box center [471, 209] width 590 height 331
click at [460, 429] on button "Загрузить" at bounding box center [487, 424] width 70 height 17
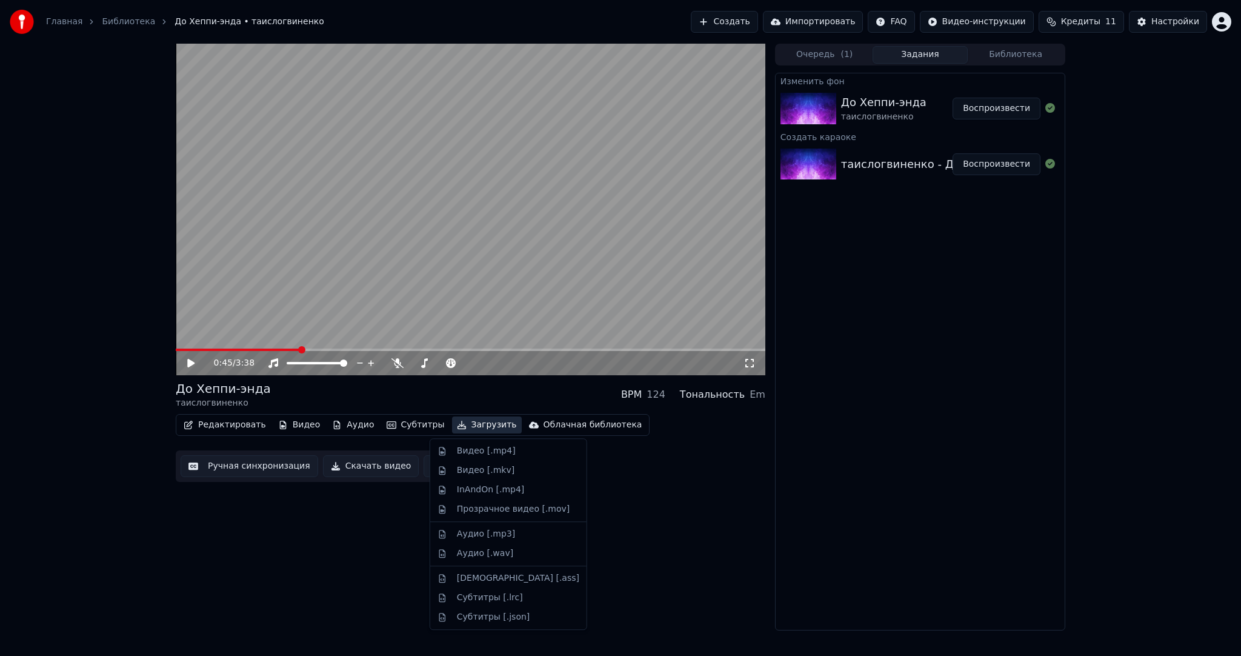
click at [470, 450] on div "Видео [.mp4]" at bounding box center [486, 451] width 59 height 12
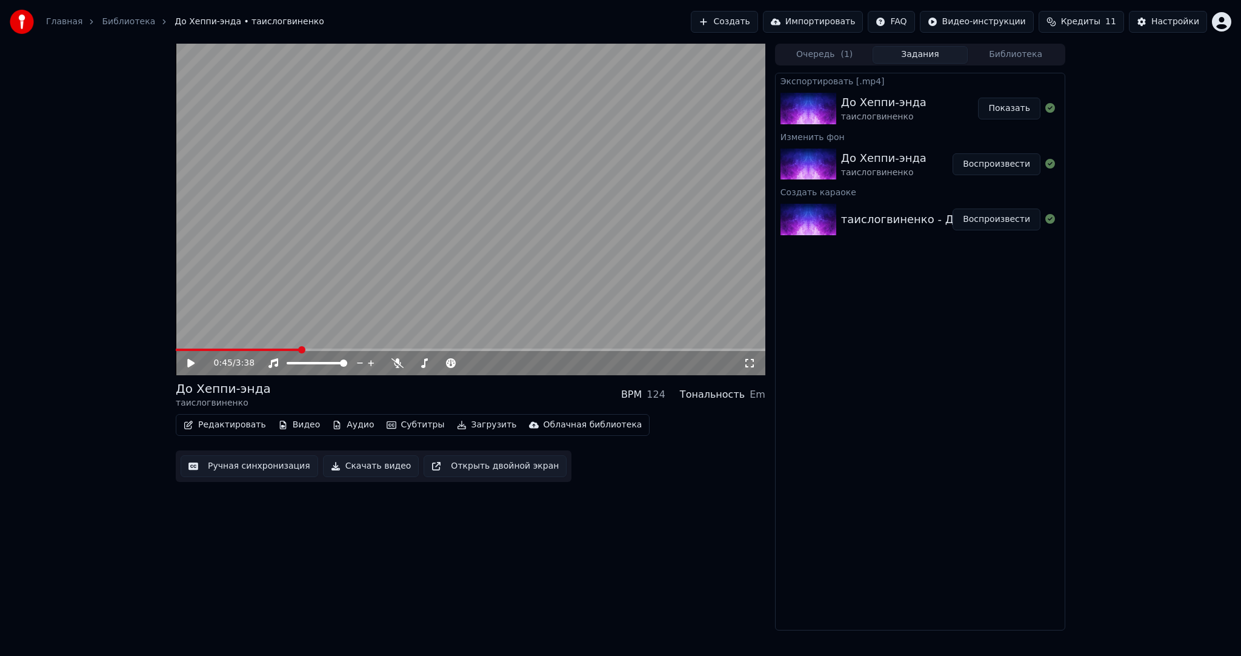
click at [757, 22] on button "Создать" at bounding box center [724, 22] width 67 height 22
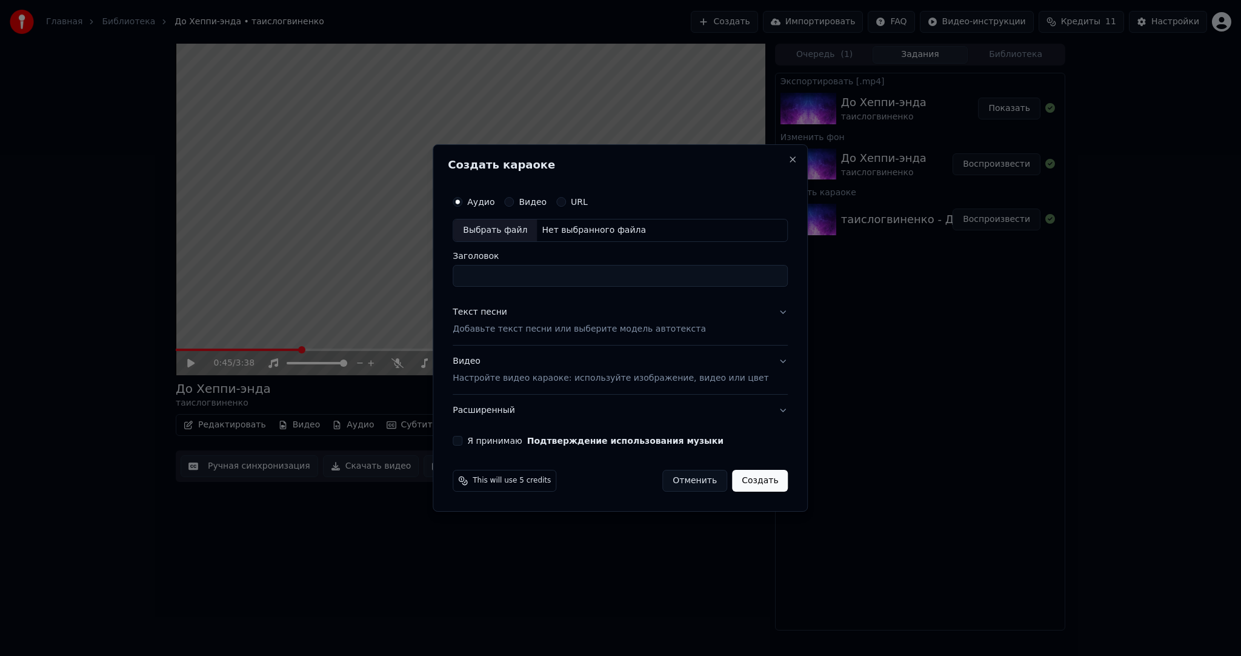
click at [499, 228] on div "Выбрать файл" at bounding box center [495, 230] width 84 height 22
type input "**********"
click at [481, 331] on p "Добавьте текст песни или выберите модель автотекста" at bounding box center [579, 329] width 253 height 12
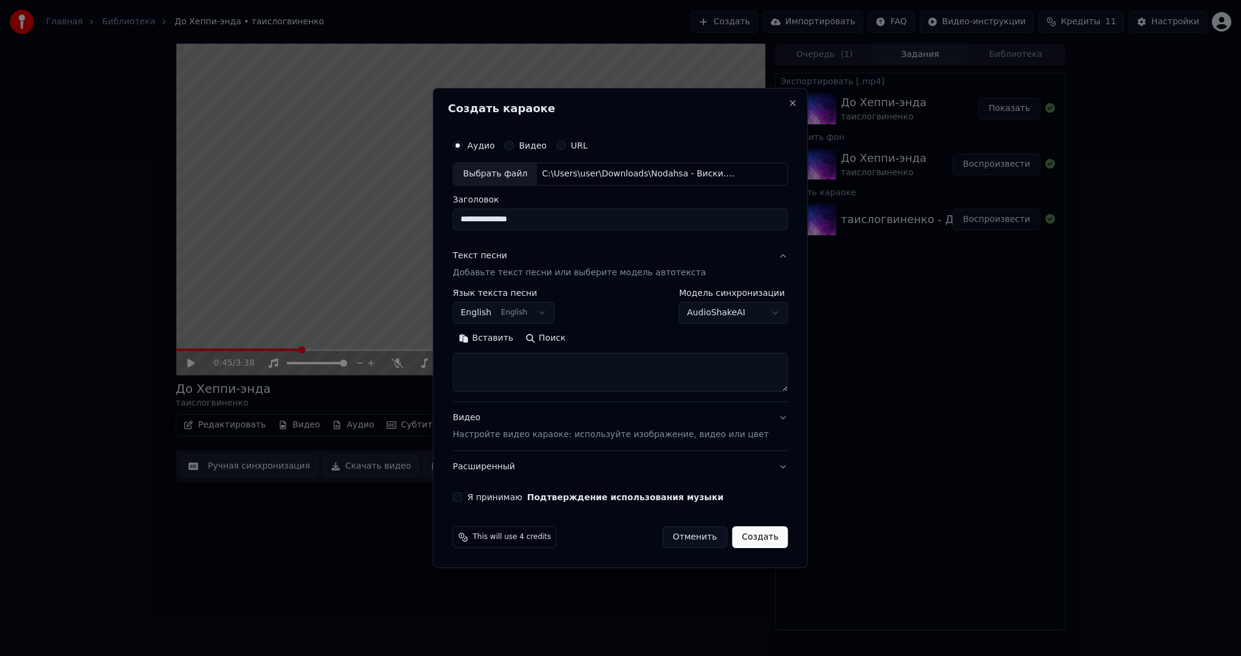
click at [494, 320] on body "Главная Библиотека До Хеппи-энда • таислогвиненко Создать Импортировать FAQ Вид…" at bounding box center [620, 328] width 1241 height 656
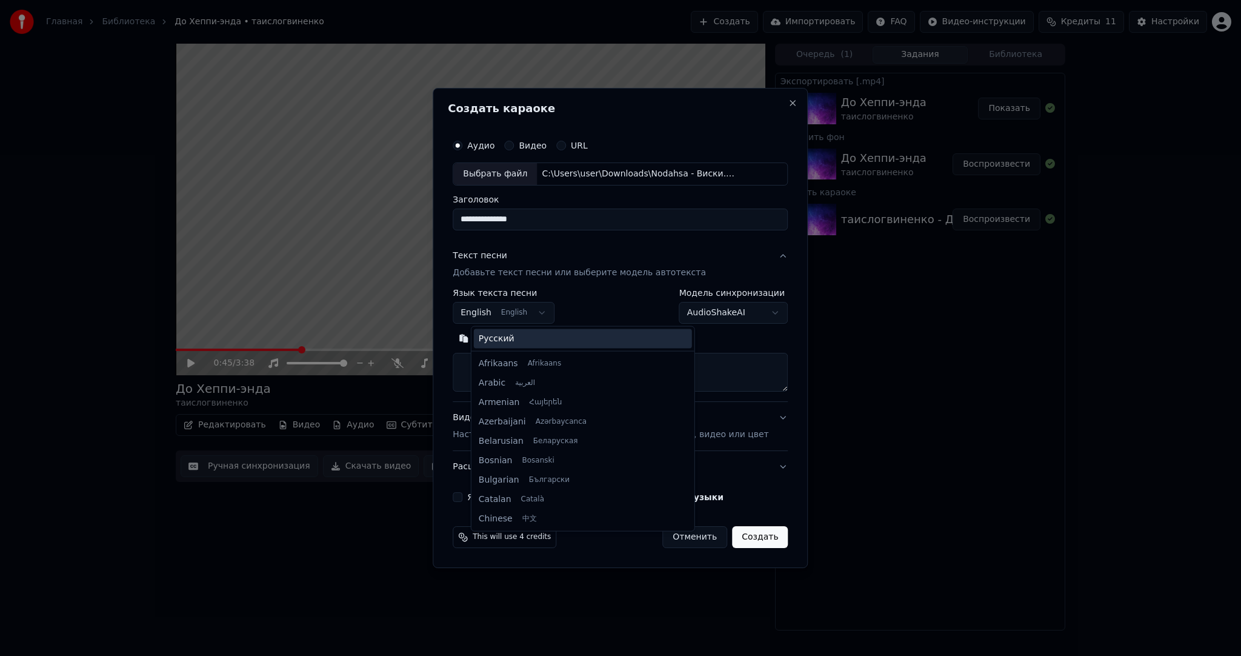
scroll to position [97, 0]
select select "**"
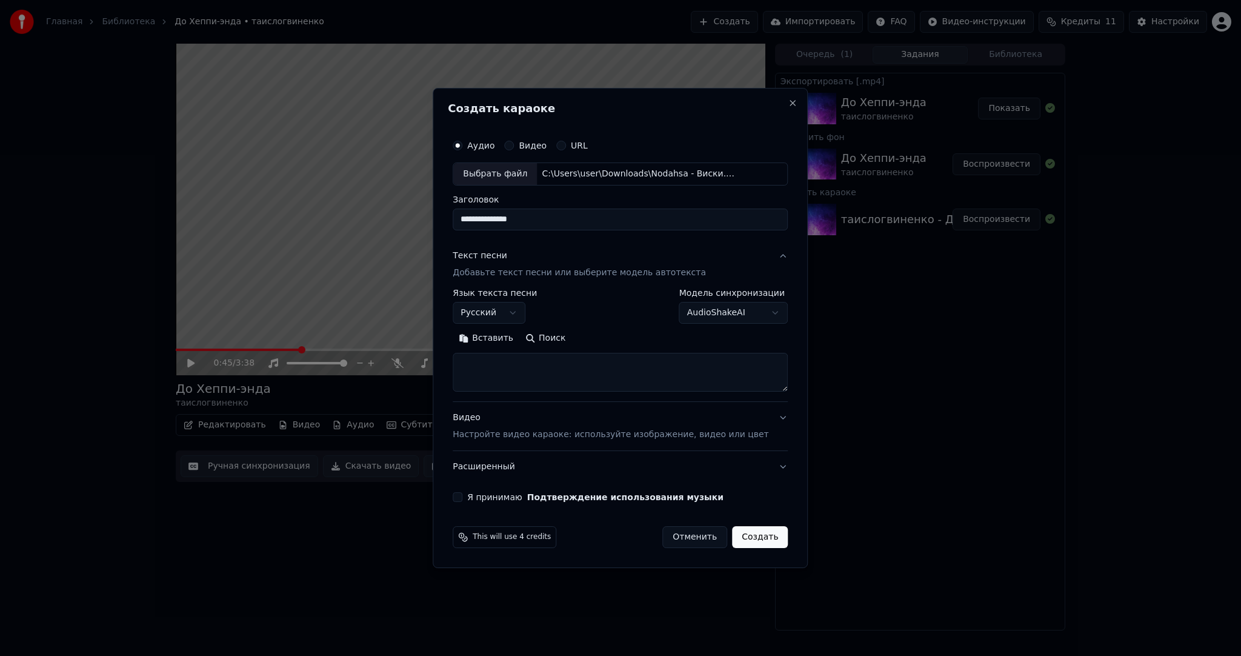
click at [512, 370] on textarea at bounding box center [620, 372] width 335 height 39
paste textarea "**********"
type textarea "**********"
click at [510, 421] on div "Видео Настройте видео караоке: используйте изображение, видео или цвет" at bounding box center [611, 425] width 316 height 29
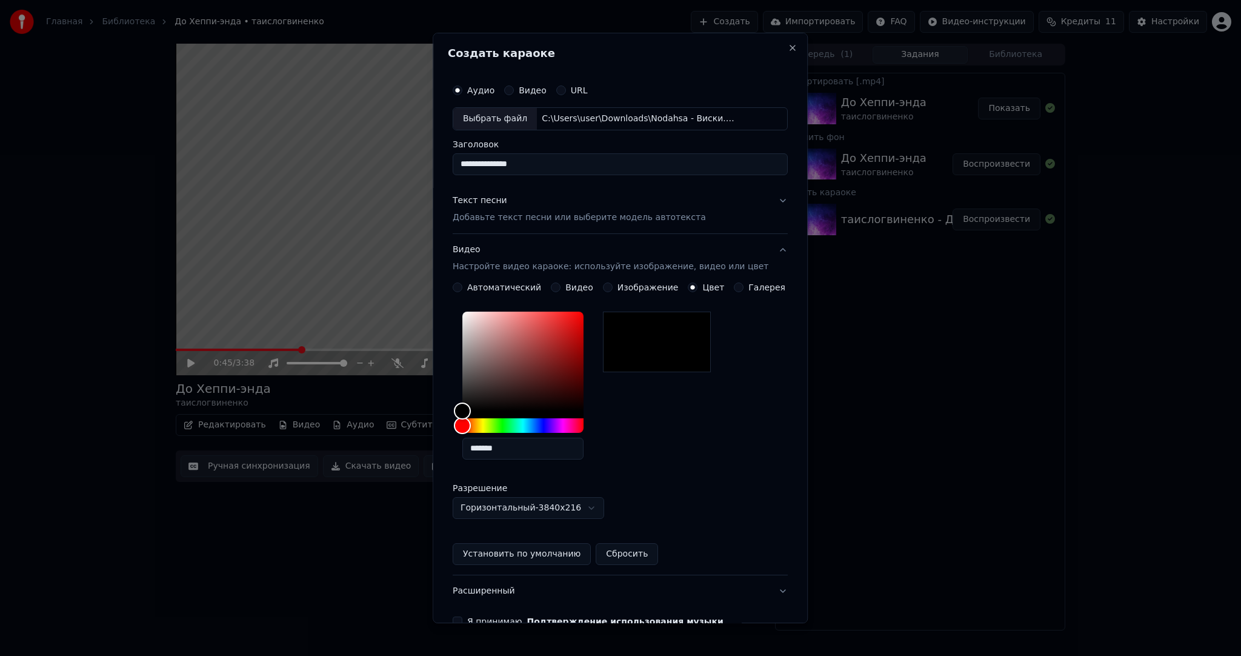
click at [557, 287] on button "Видео" at bounding box center [556, 287] width 10 height 10
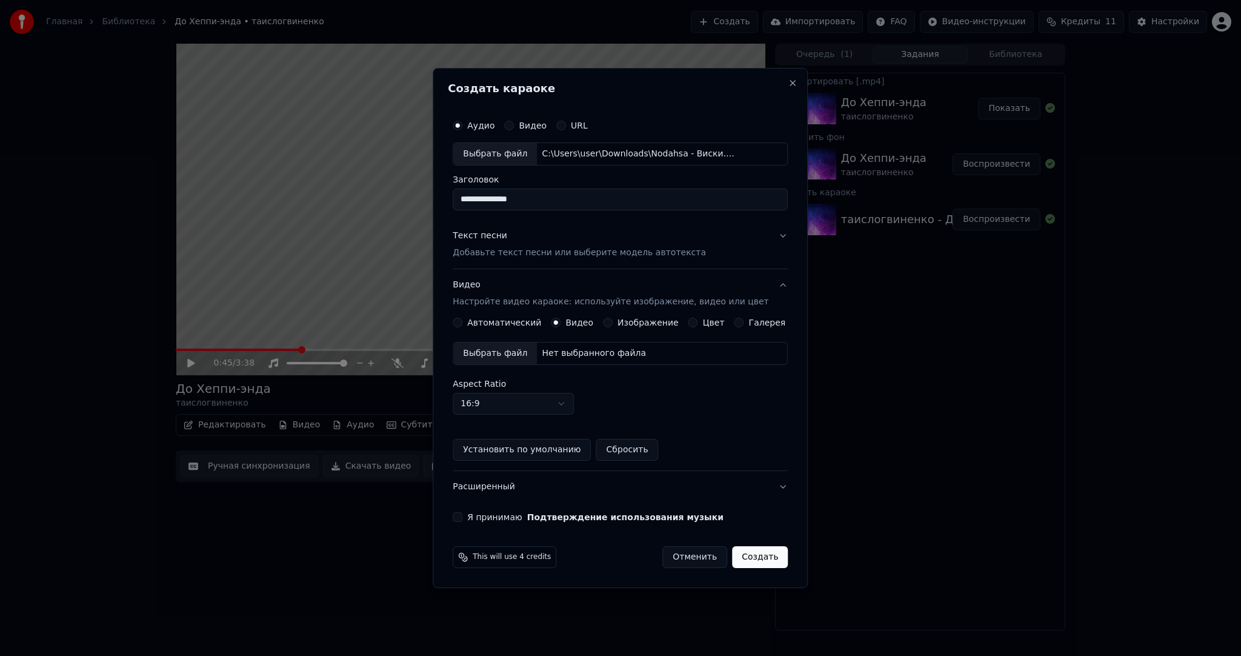
click at [462, 324] on button "Автоматический" at bounding box center [458, 323] width 10 height 10
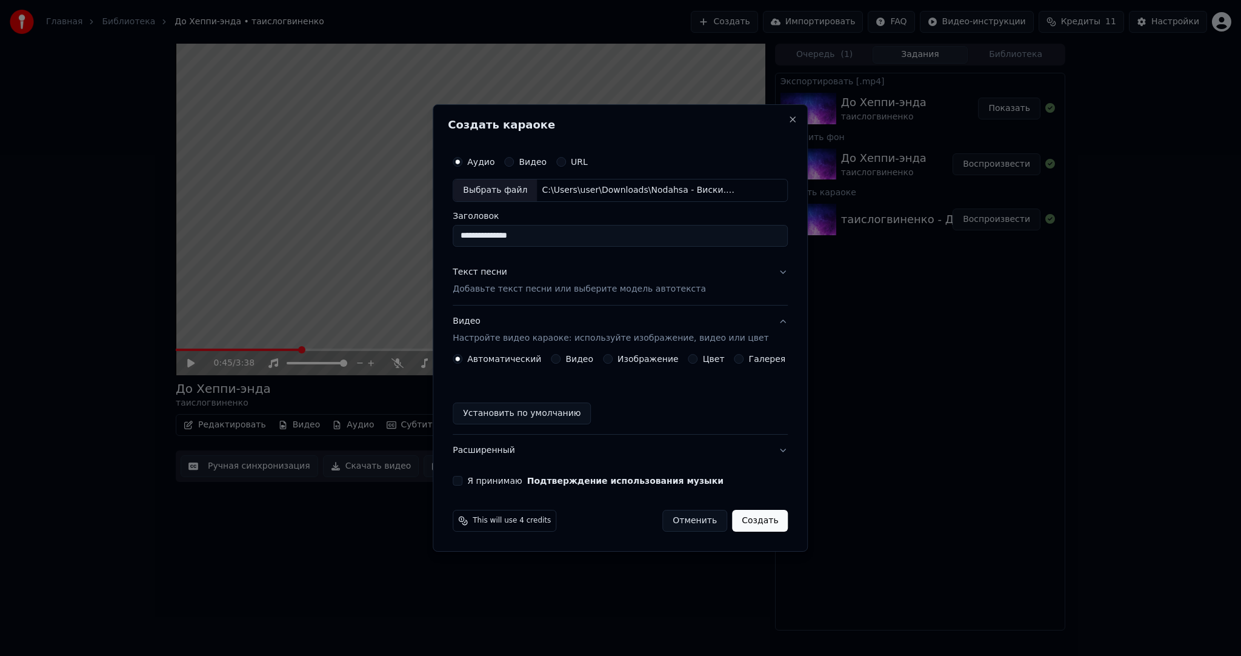
click at [688, 359] on button "Цвет" at bounding box center [693, 359] width 10 height 10
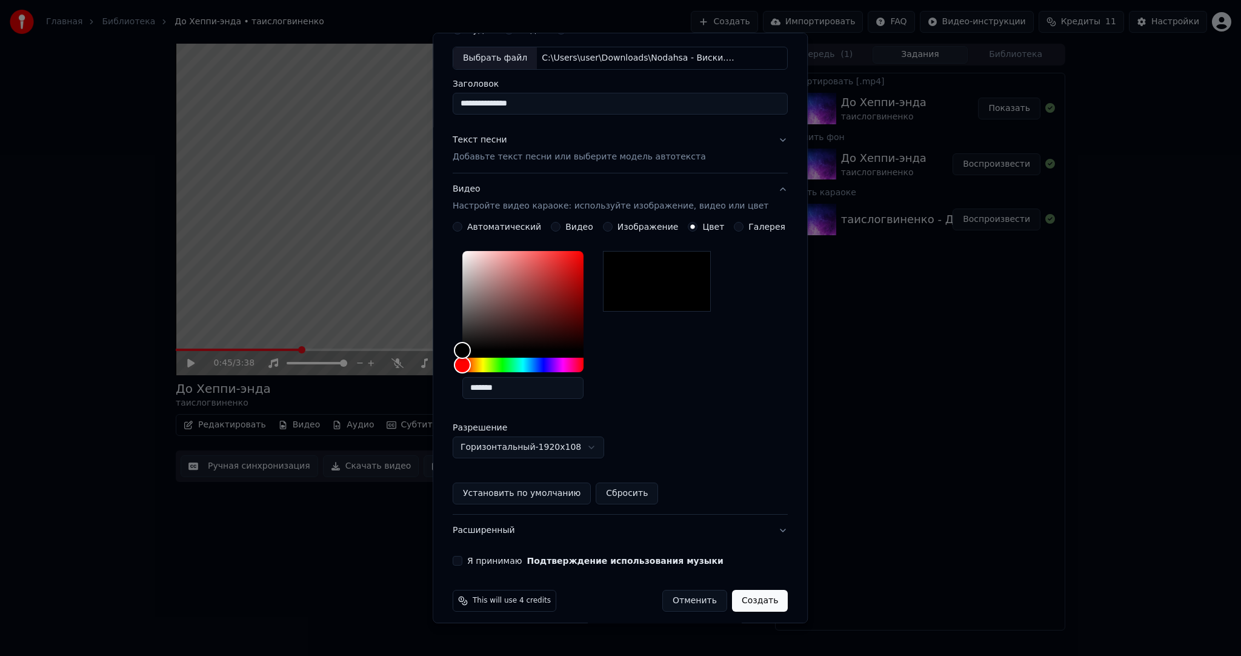
scroll to position [68, 0]
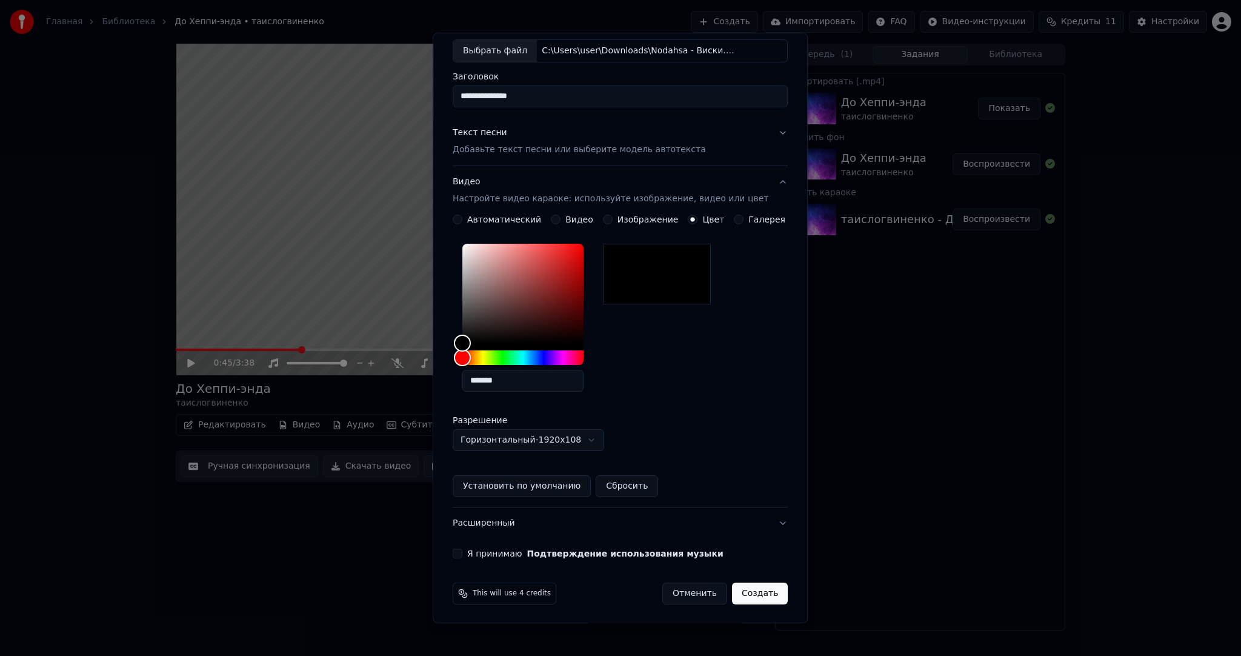
click at [491, 442] on body "Главная Библиотека До Хеппи-энда • таислогвиненко Создать Импортировать FAQ Вид…" at bounding box center [620, 328] width 1241 height 656
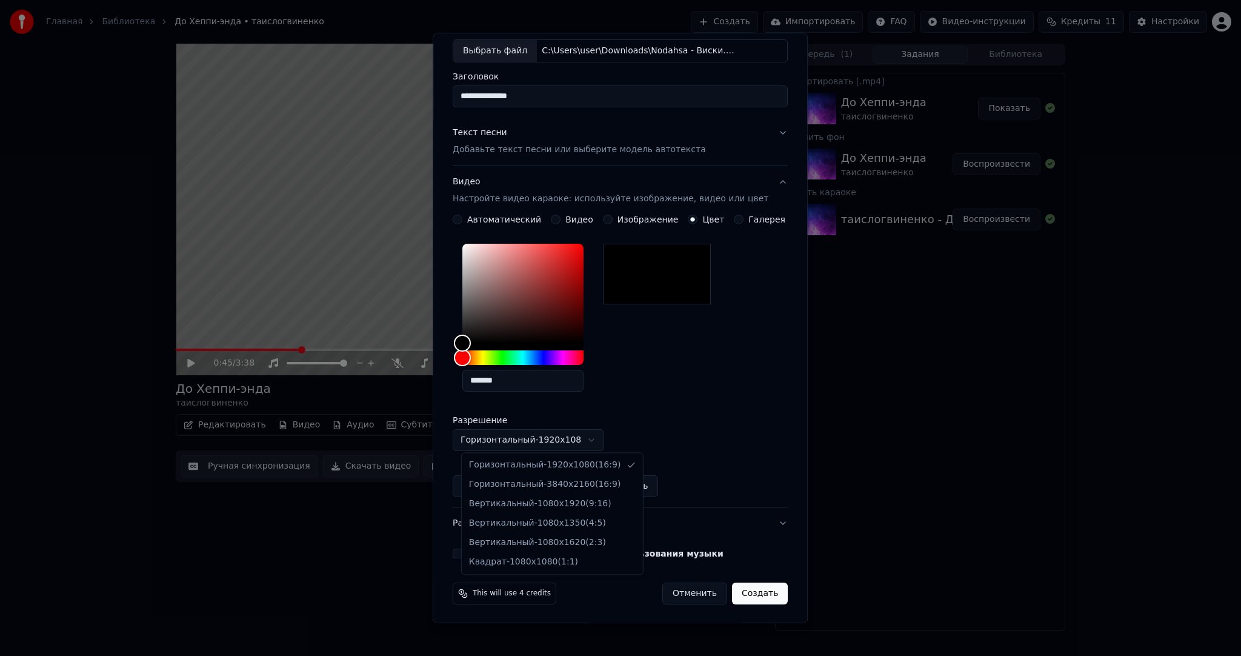
select select "*********"
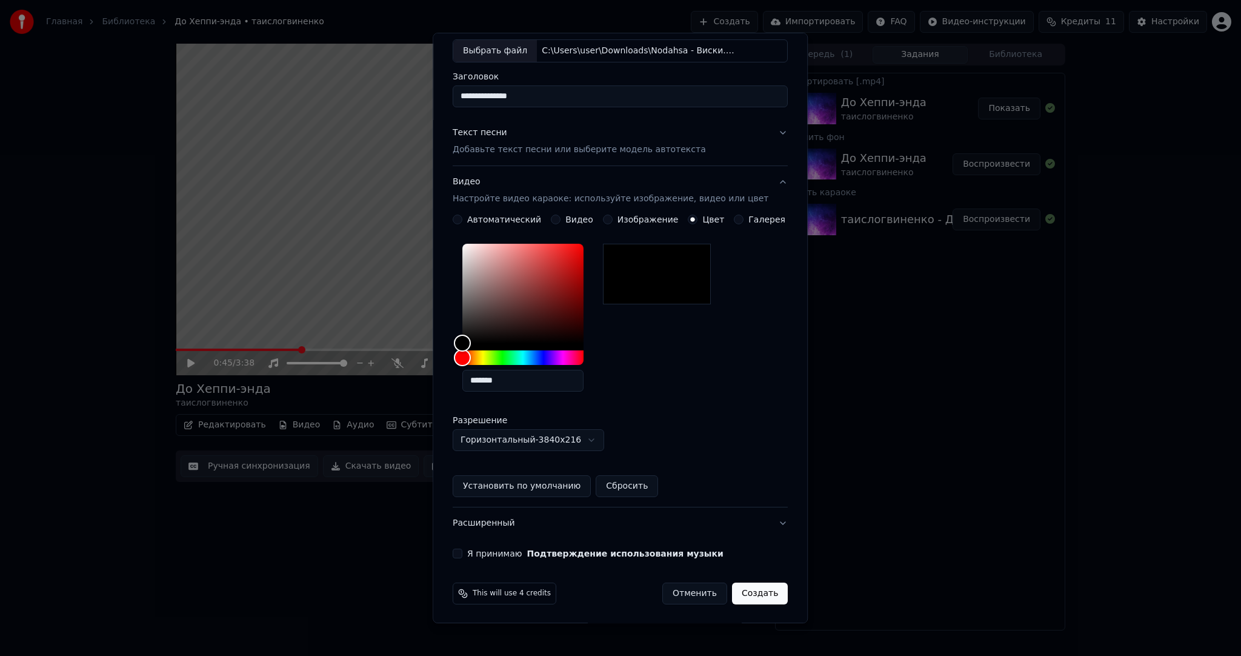
click at [470, 553] on div "Я принимаю Подтверждение использования музыки" at bounding box center [620, 553] width 335 height 10
click at [462, 548] on button "Я принимаю Подтверждение использования музыки" at bounding box center [458, 553] width 10 height 10
click at [754, 591] on button "Создать" at bounding box center [760, 593] width 56 height 22
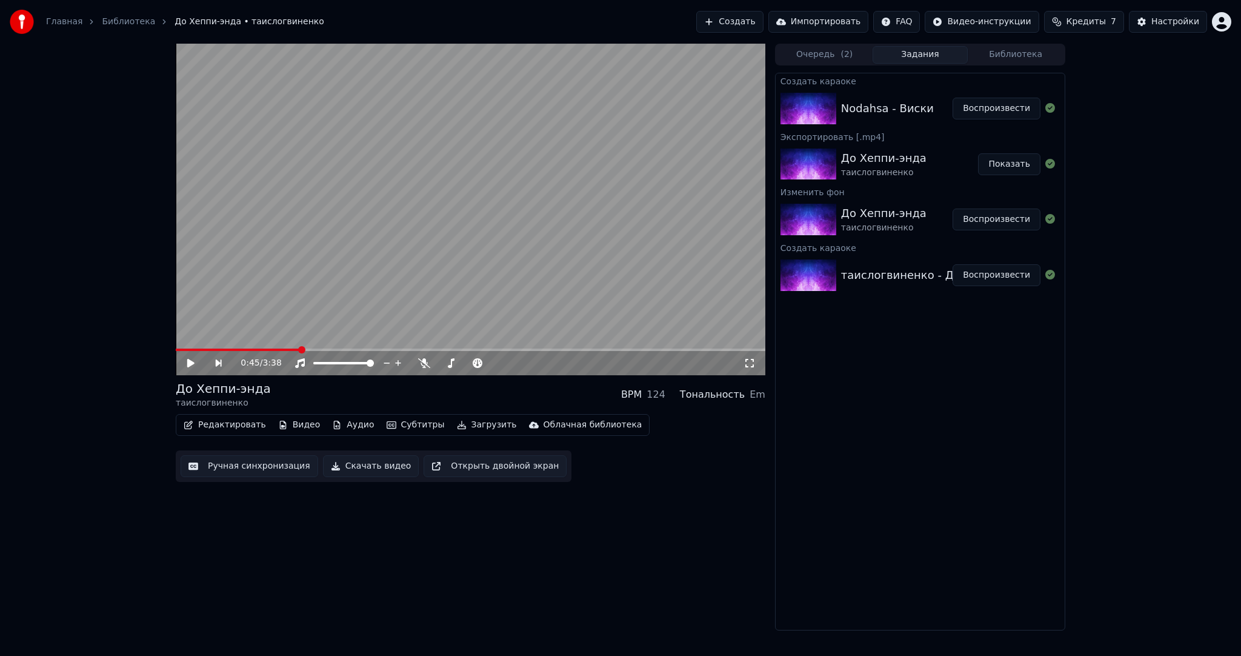
click at [1011, 107] on button "Воспроизвести" at bounding box center [997, 109] width 88 height 22
click at [473, 233] on video at bounding box center [471, 209] width 590 height 331
click at [402, 416] on button "Субтитры" at bounding box center [416, 424] width 68 height 17
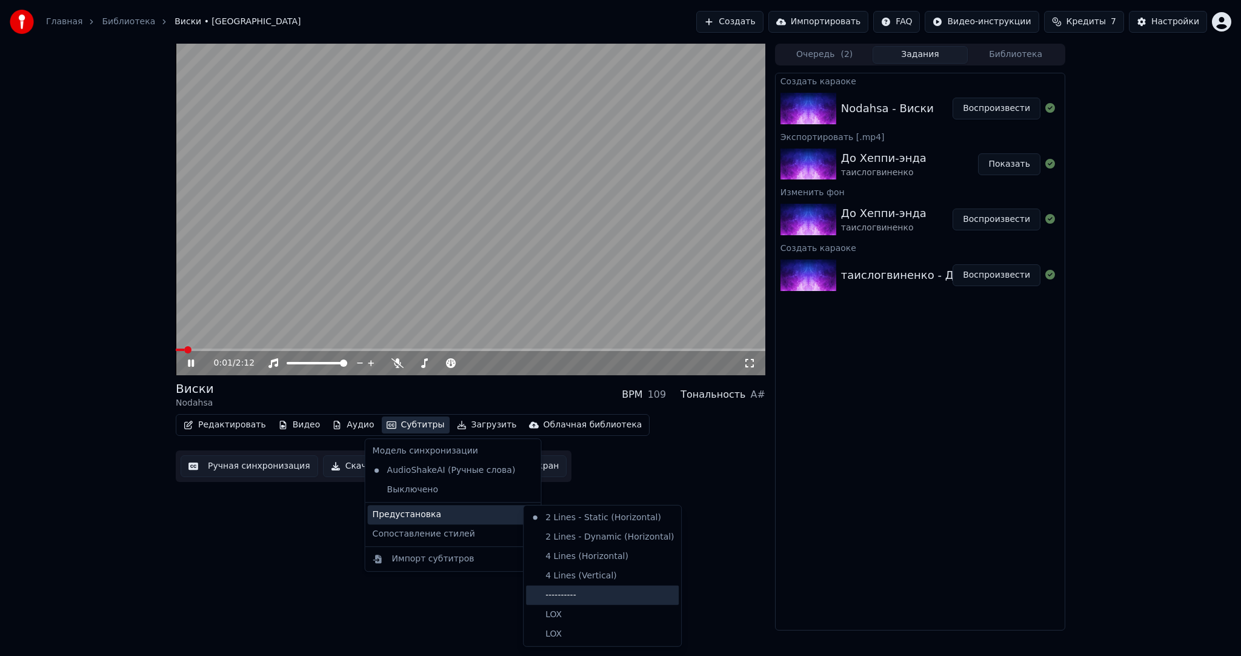
click at [579, 596] on div "----------" at bounding box center [602, 594] width 153 height 19
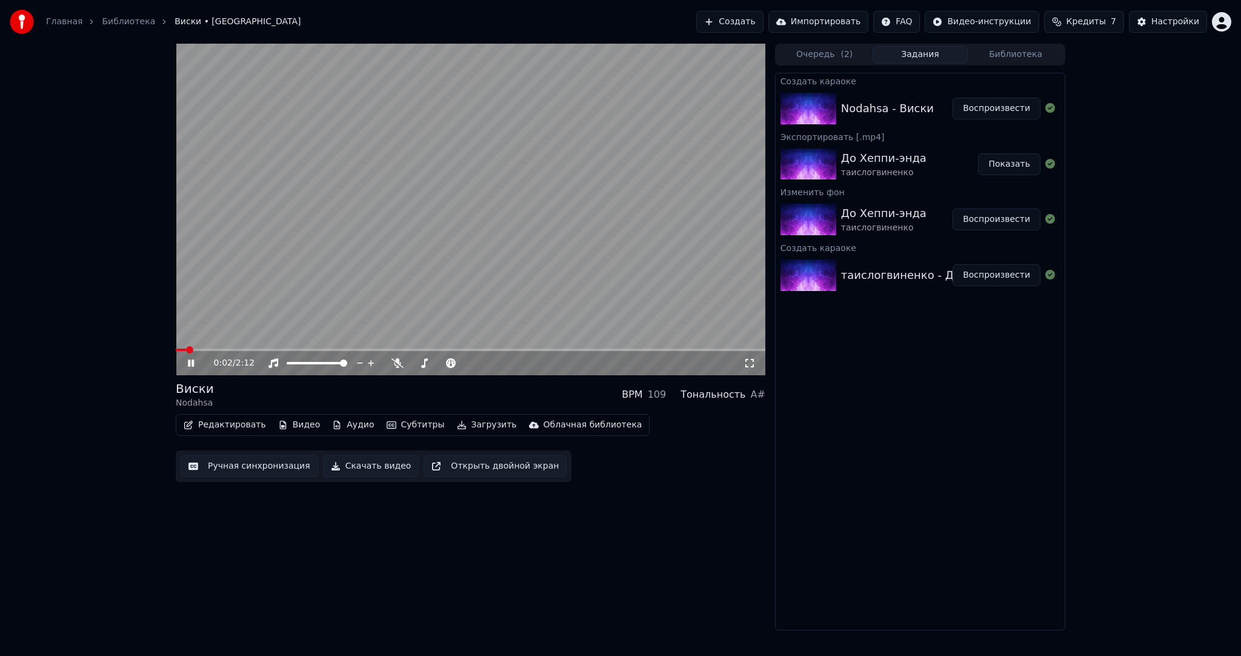
click at [276, 468] on button "Ручная синхронизация" at bounding box center [250, 466] width 138 height 22
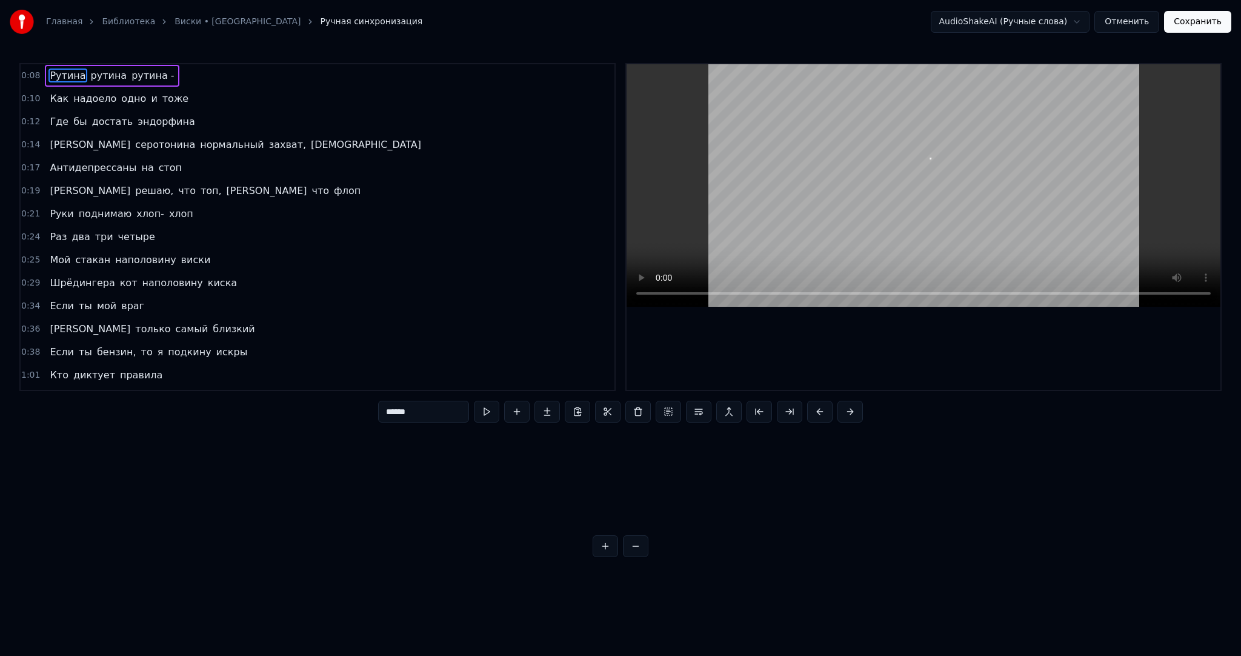
scroll to position [0, 1401]
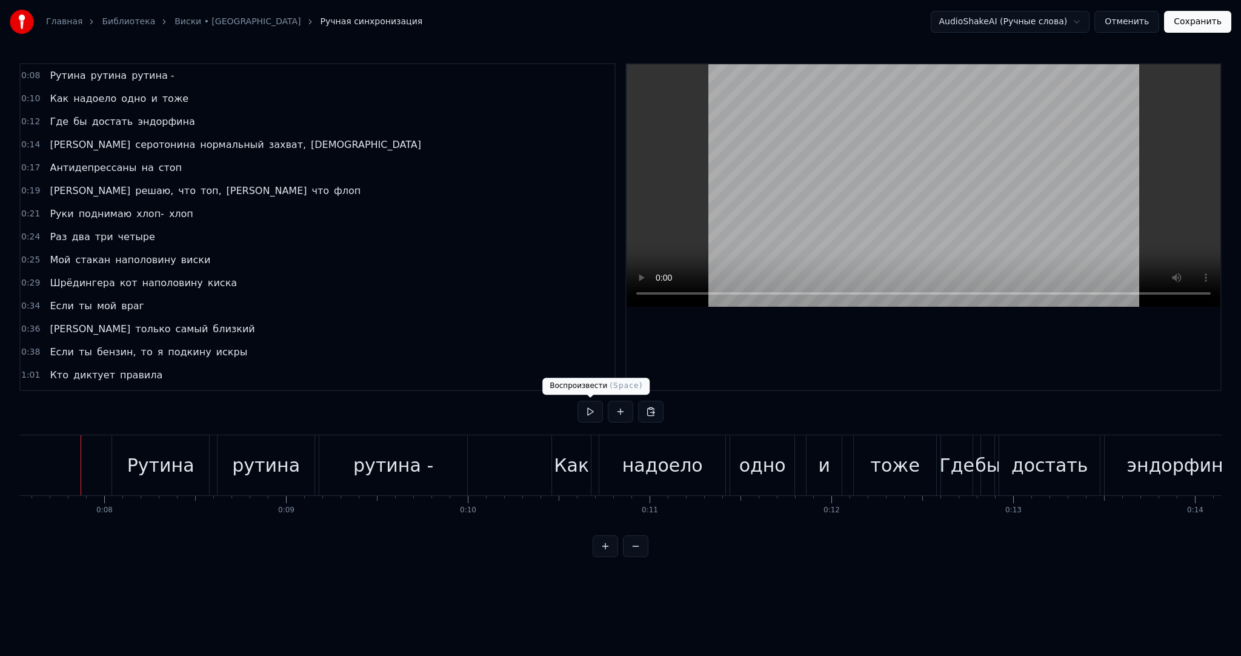
click at [596, 414] on button at bounding box center [589, 412] width 25 height 22
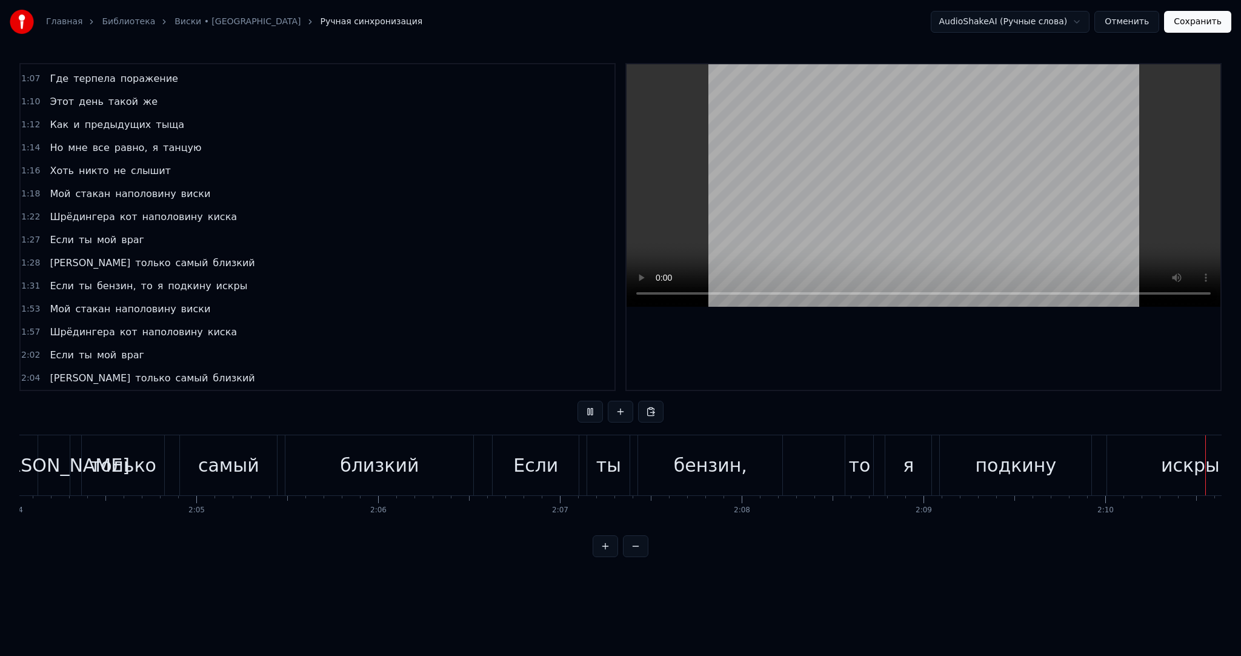
scroll to position [0, 22822]
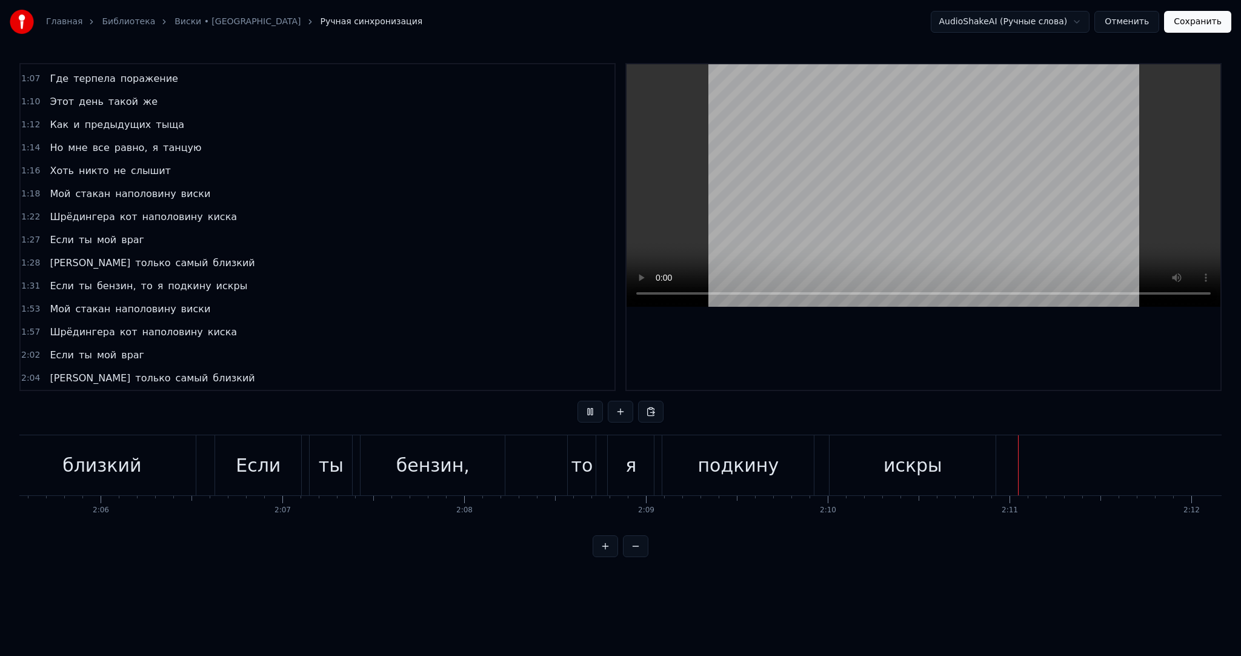
click at [1192, 24] on button "Сохранить" at bounding box center [1197, 22] width 67 height 22
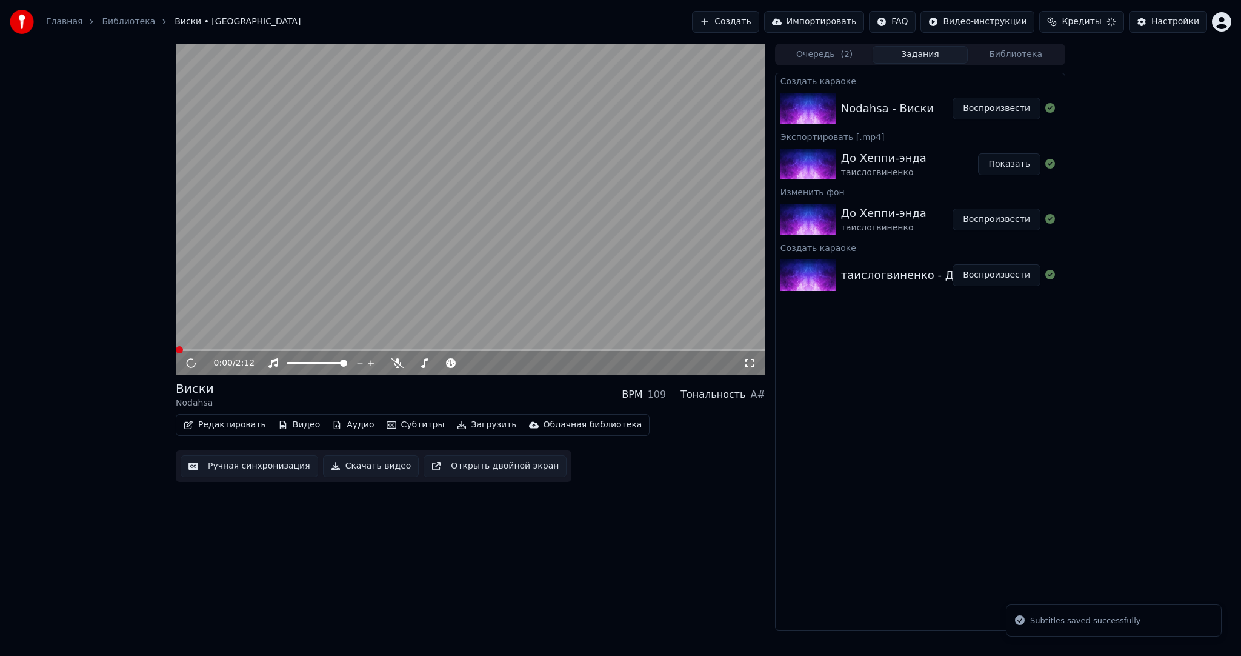
click at [500, 196] on video at bounding box center [471, 209] width 590 height 331
click at [463, 245] on video at bounding box center [471, 209] width 590 height 331
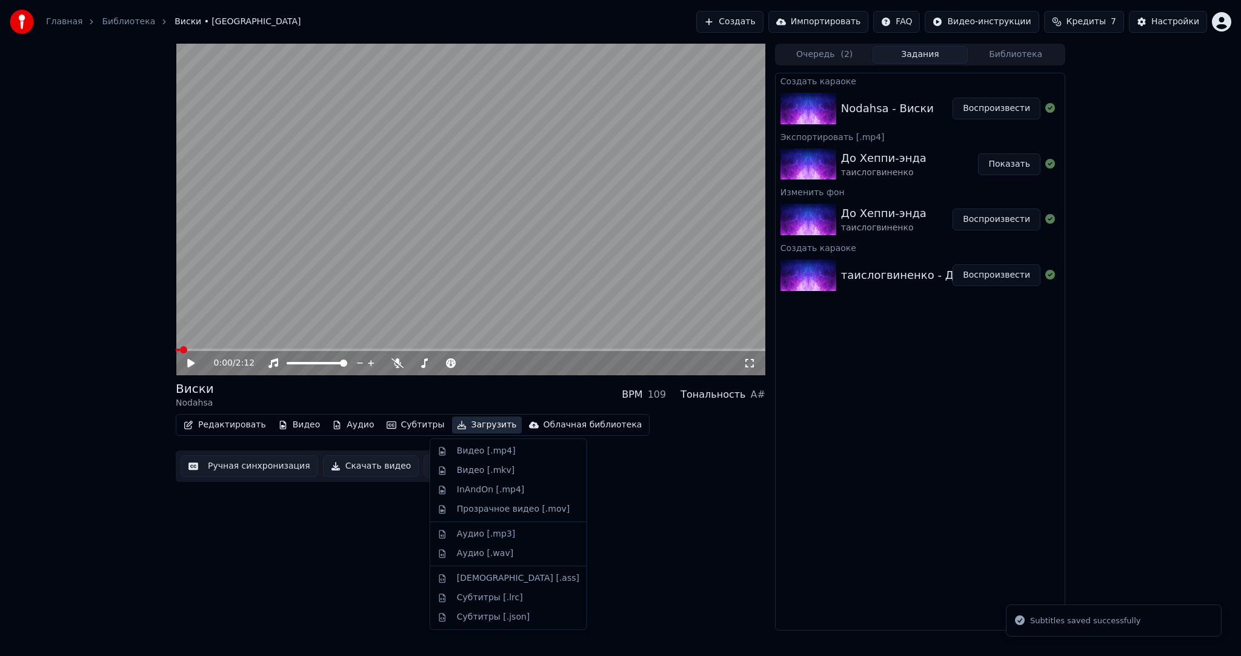
click at [459, 426] on button "Загрузить" at bounding box center [487, 424] width 70 height 17
click at [465, 456] on div "Видео [.mp4]" at bounding box center [486, 451] width 59 height 12
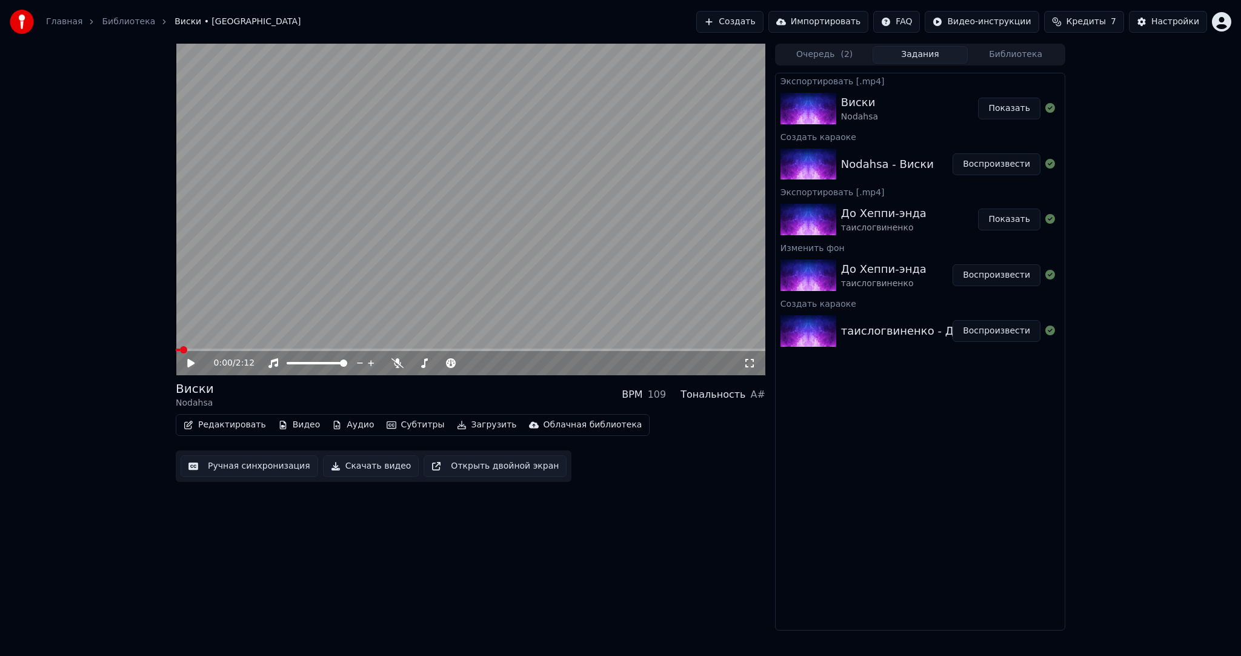
click at [751, 23] on button "Создать" at bounding box center [729, 22] width 67 height 22
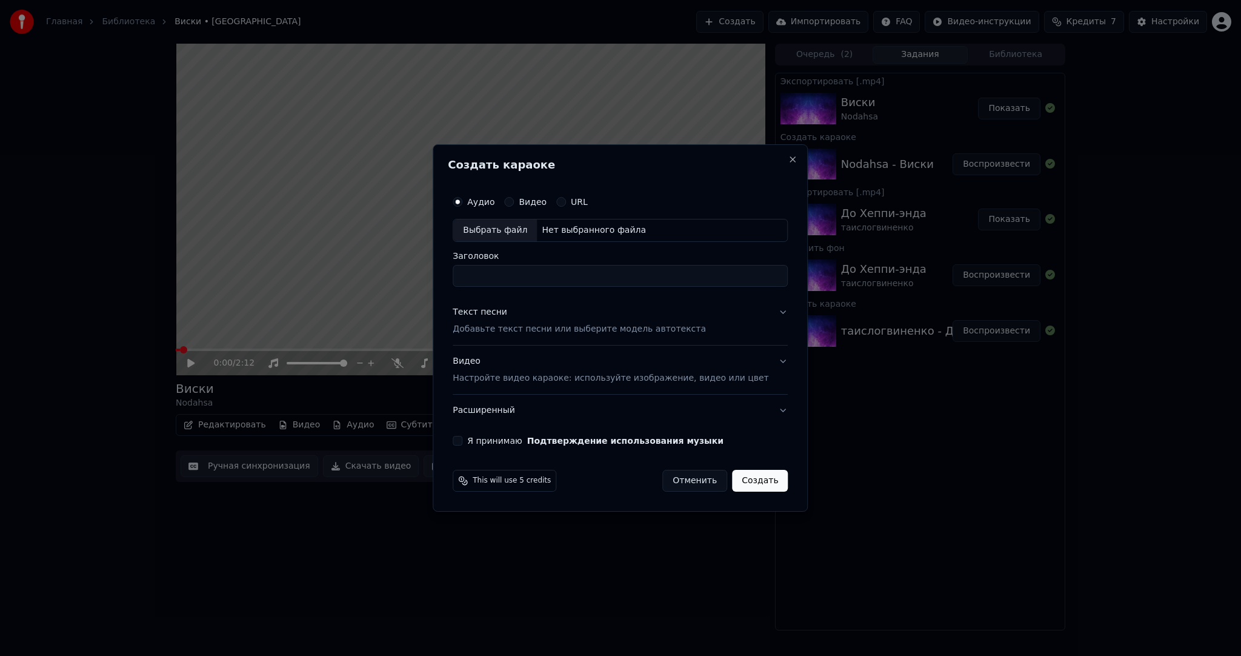
click at [491, 228] on div "Выбрать файл" at bounding box center [495, 230] width 84 height 22
type input "**********"
click at [562, 321] on div "Текст песни Добавьте текст песни или выберите модель автотекста" at bounding box center [579, 320] width 253 height 29
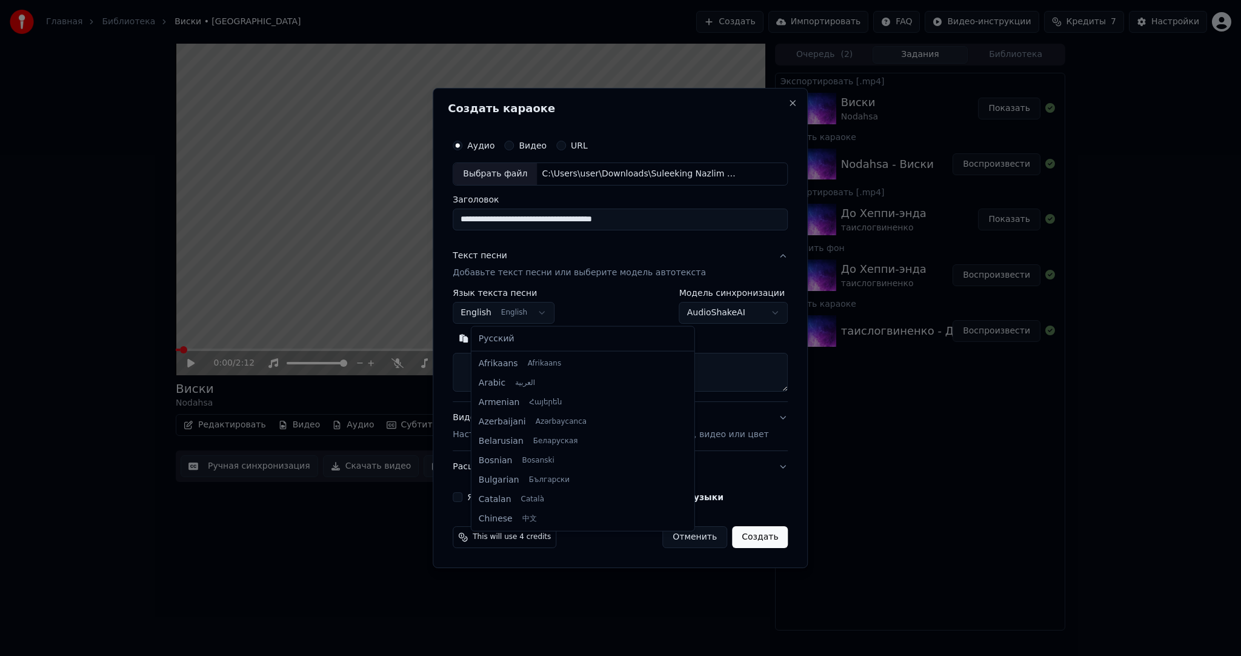
click at [536, 308] on body "Главная Библиотека Виски • Nodahsa Создать Импортировать FAQ Видео-инструкции К…" at bounding box center [620, 328] width 1241 height 656
select select "**"
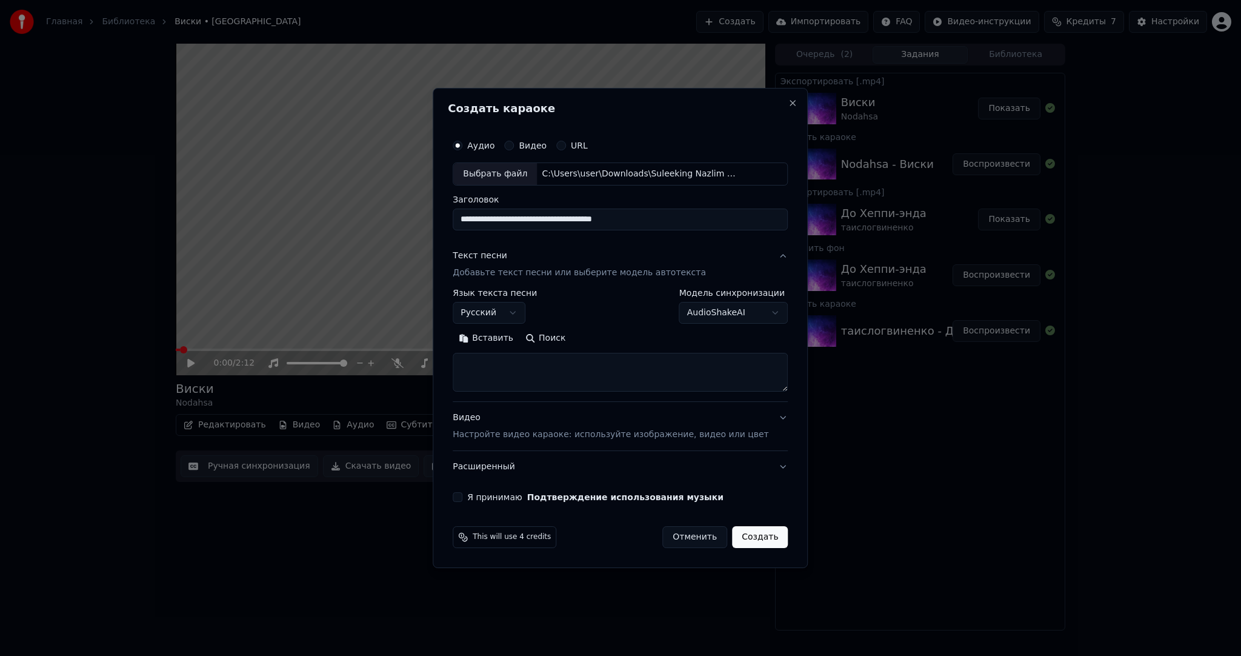
click at [700, 370] on textarea at bounding box center [620, 372] width 335 height 39
paste textarea "**********"
type textarea "**********"
click at [575, 433] on p "Настройте видео караоке: используйте изображение, видео или цвет" at bounding box center [611, 434] width 316 height 12
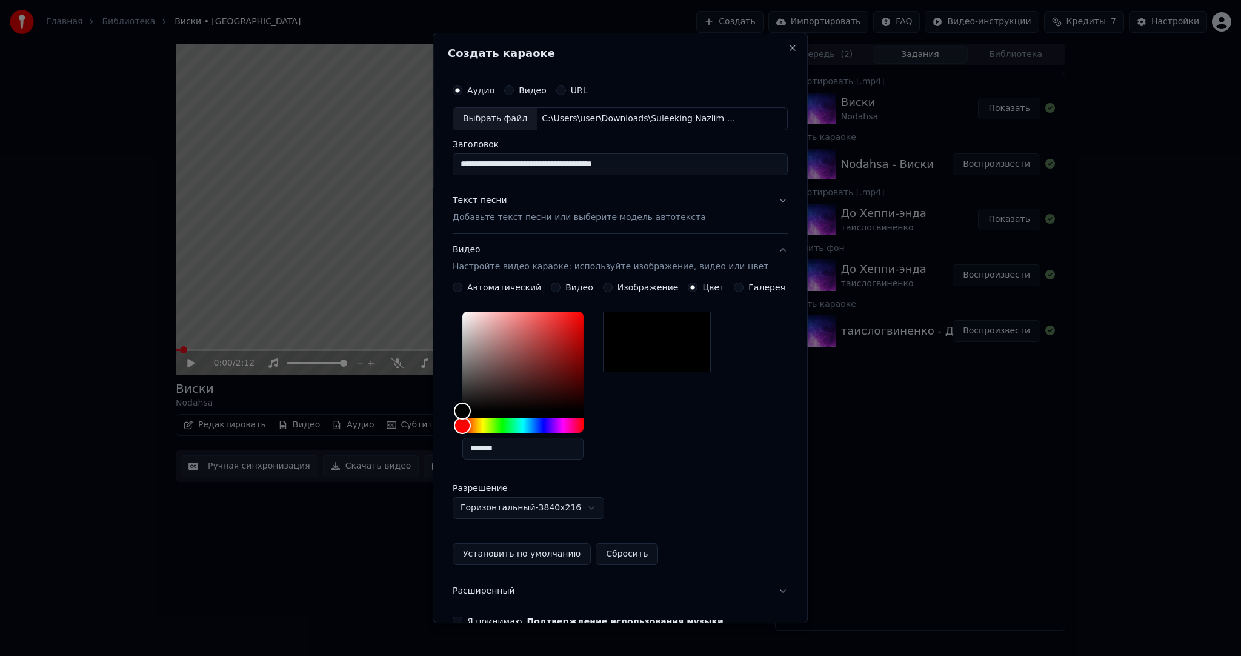
scroll to position [68, 0]
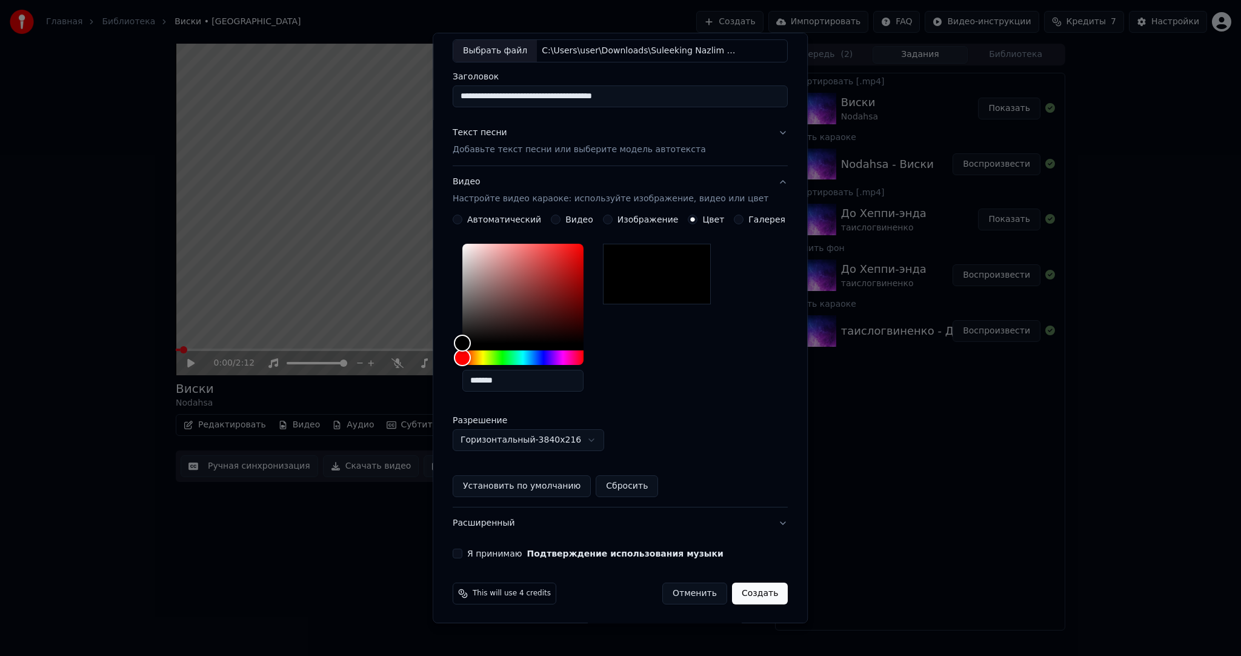
click at [463, 559] on div "**********" at bounding box center [620, 283] width 345 height 557
click at [462, 552] on button "Я принимаю Подтверждение использования музыки" at bounding box center [458, 553] width 10 height 10
click at [754, 590] on button "Создать" at bounding box center [760, 593] width 56 height 22
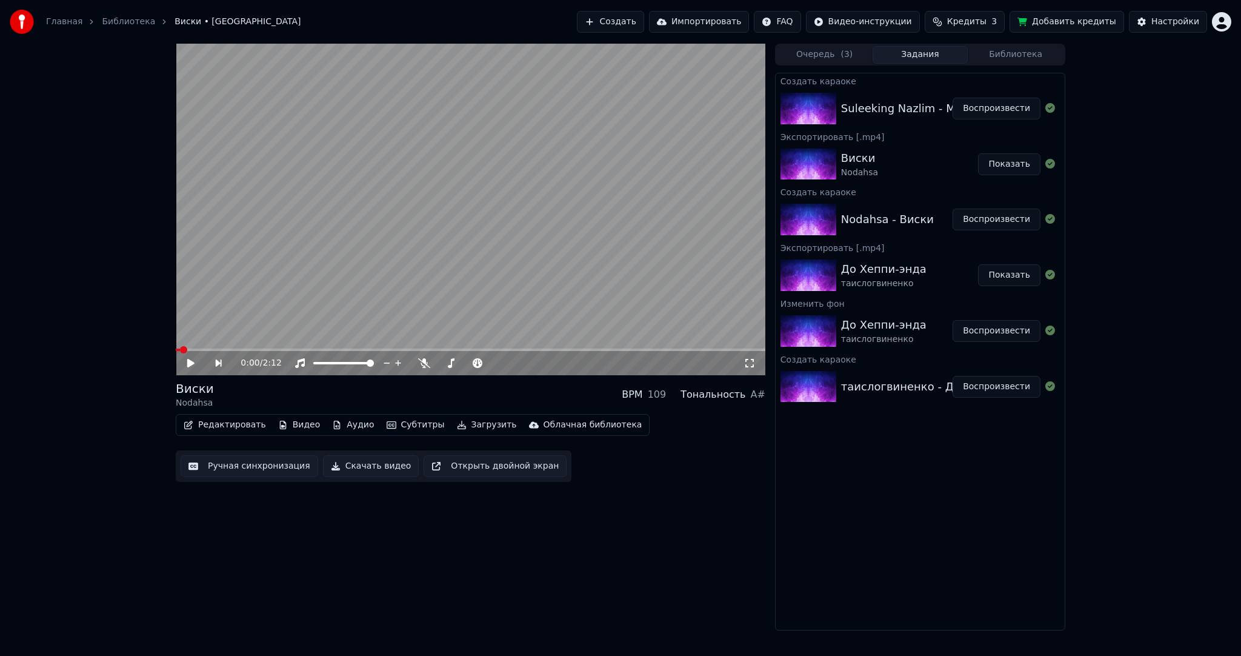
click at [984, 104] on button "Воспроизвести" at bounding box center [997, 109] width 88 height 22
click at [491, 233] on video at bounding box center [471, 209] width 590 height 331
click at [407, 419] on button "Субтитры" at bounding box center [416, 424] width 68 height 17
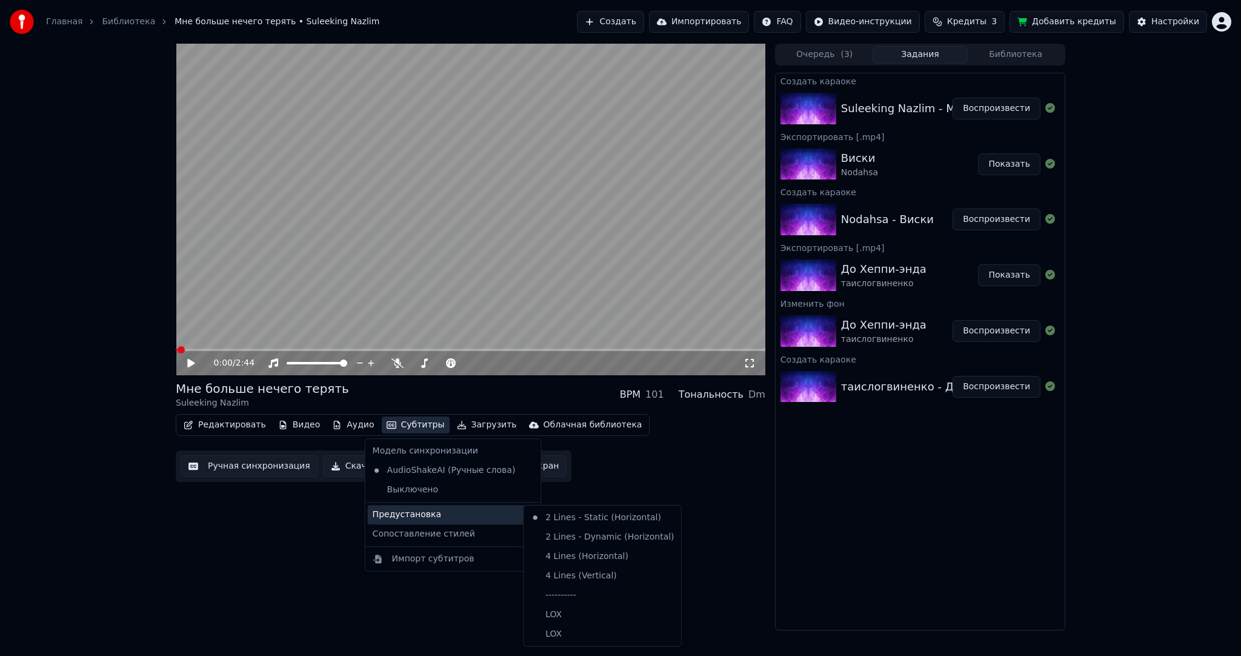
click at [452, 511] on div "Предустановка" at bounding box center [453, 514] width 171 height 19
click at [576, 589] on div "----------" at bounding box center [602, 594] width 153 height 19
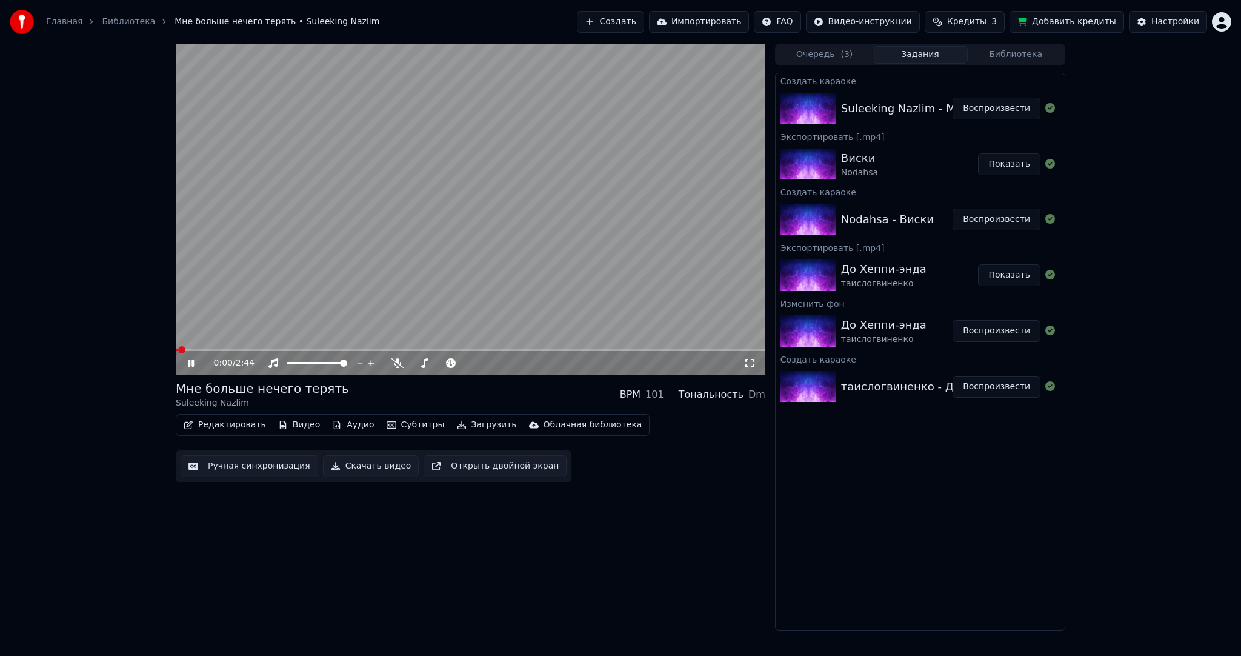
click at [270, 475] on button "Ручная синхронизация" at bounding box center [250, 466] width 138 height 22
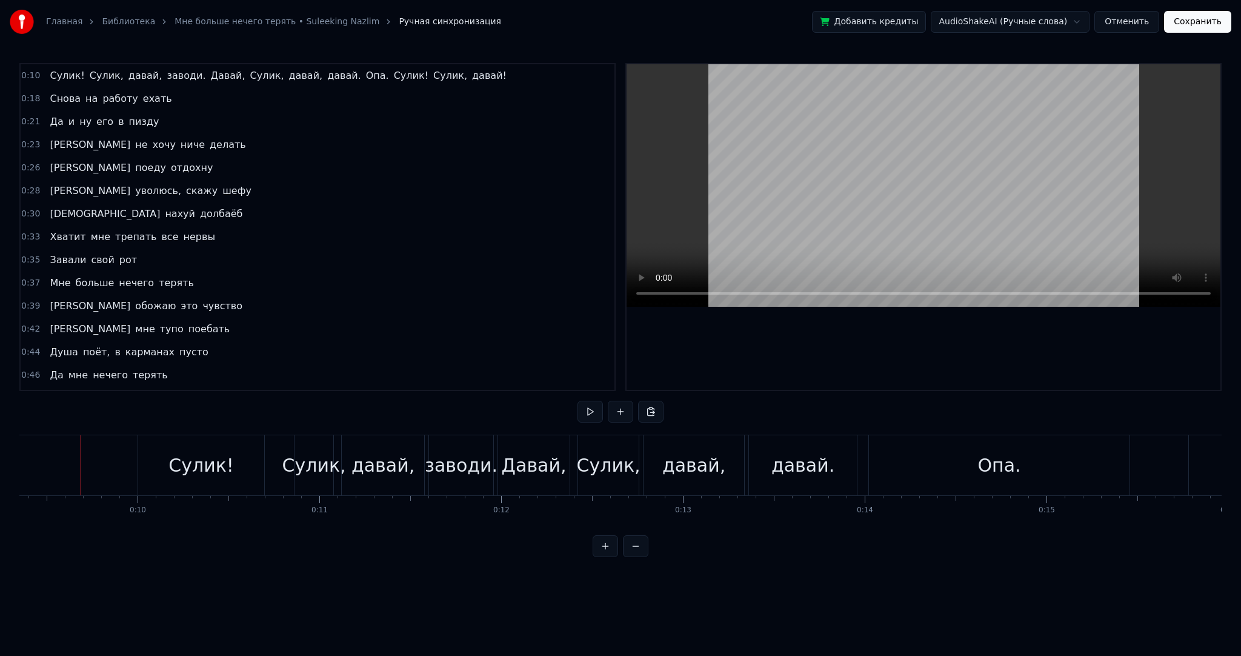
click at [18, 448] on div "Главная Библиотека Мне больше нечего терять • Suleeking Nazlim Ручная синхрониз…" at bounding box center [620, 278] width 1241 height 557
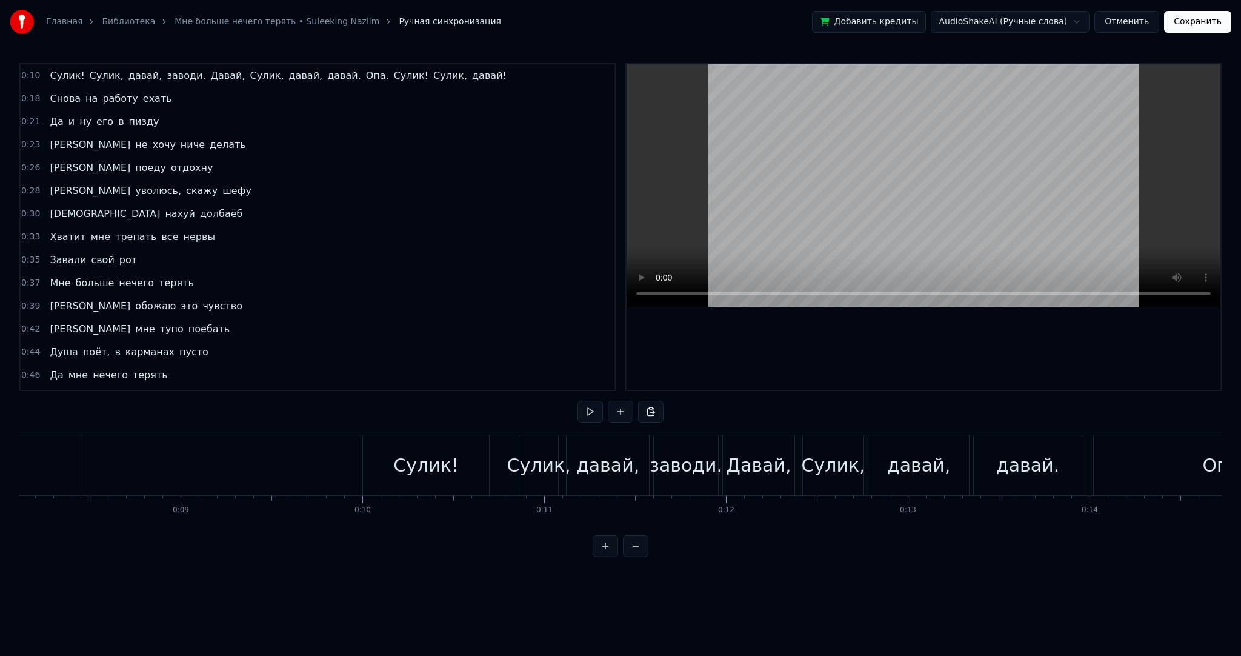
click at [81, 453] on div at bounding box center [81, 465] width 1 height 60
click at [24, 453] on div at bounding box center [24, 465] width 1 height 60
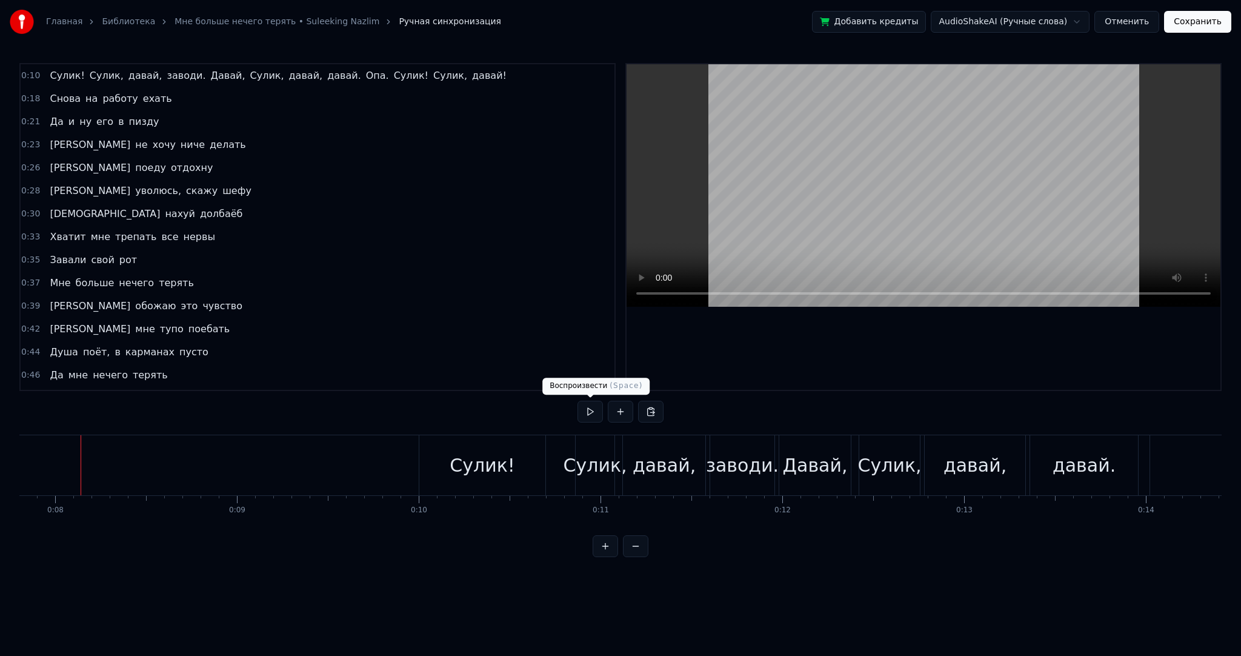
click at [587, 408] on button at bounding box center [589, 412] width 25 height 22
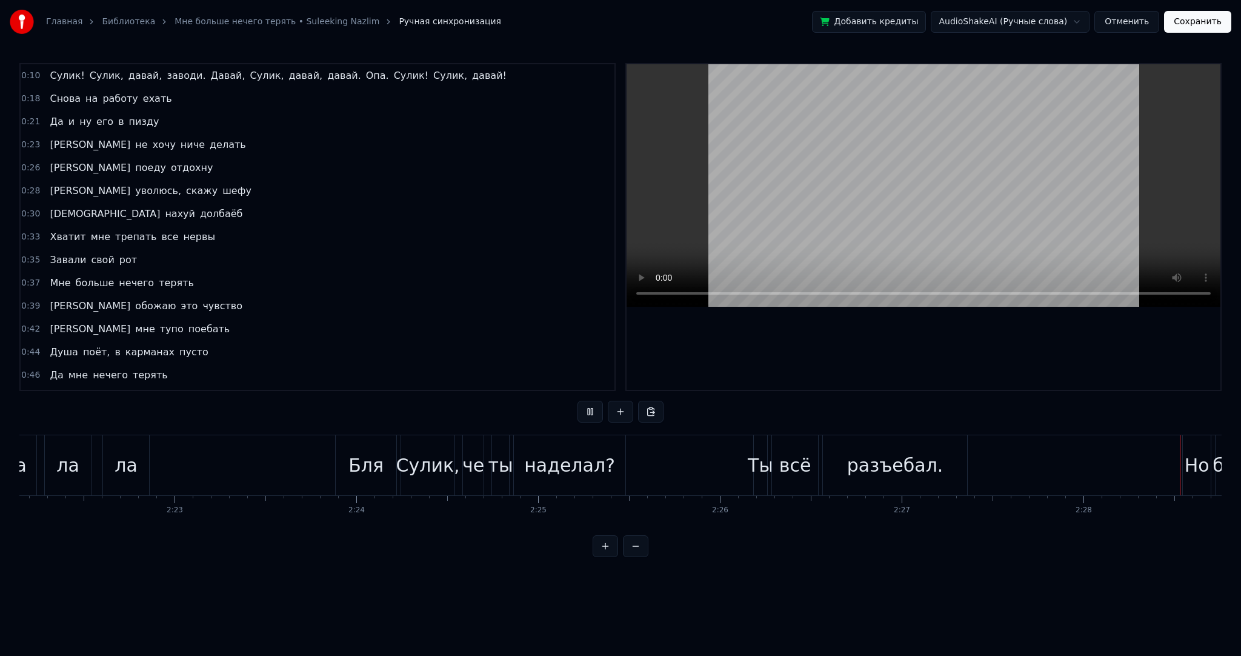
scroll to position [0, 26948]
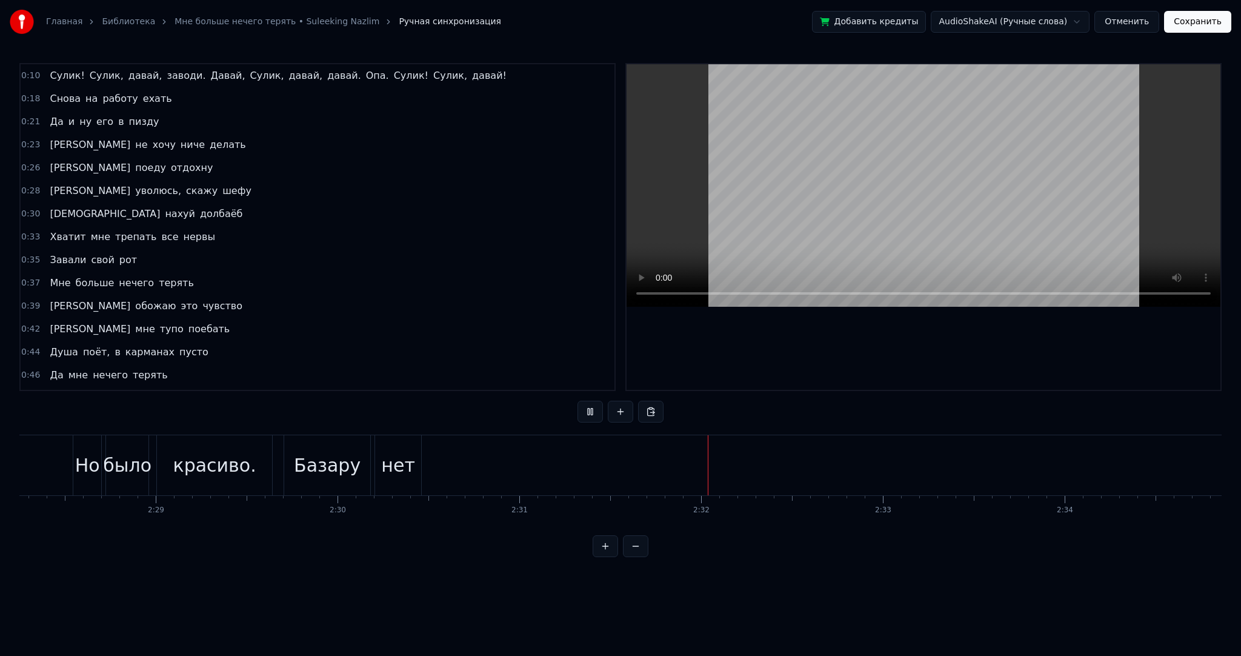
click at [1183, 25] on button "Сохранить" at bounding box center [1197, 22] width 67 height 22
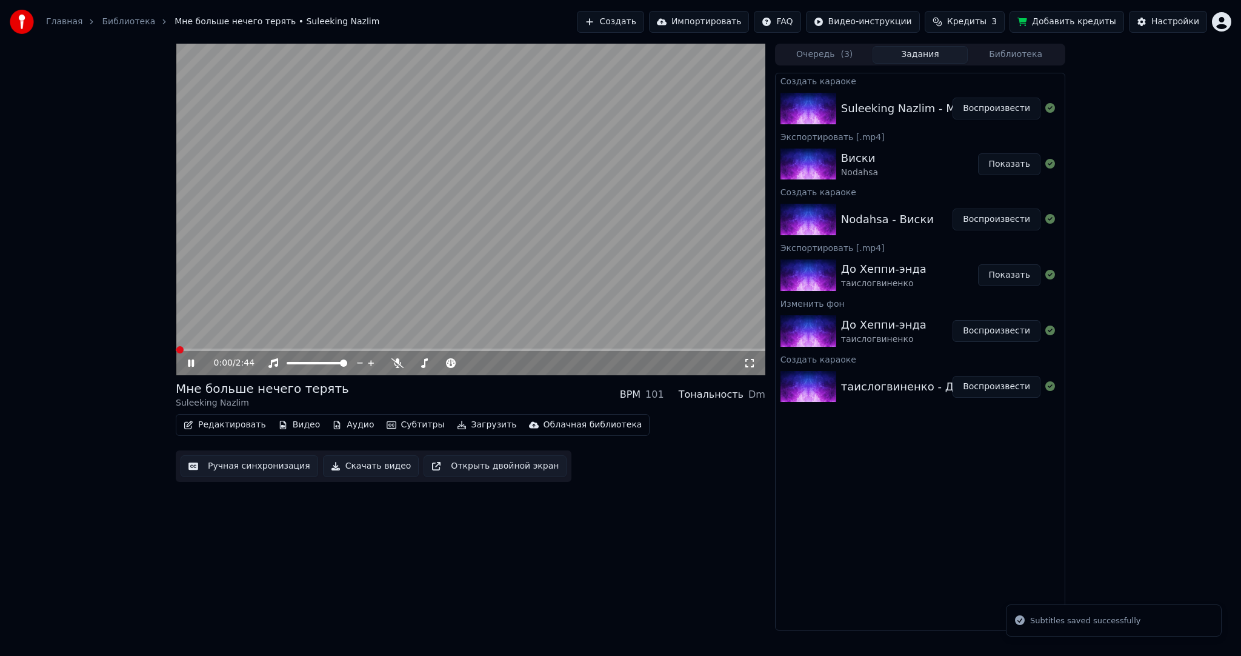
click at [545, 216] on video at bounding box center [471, 209] width 590 height 331
click at [486, 428] on button "Загрузить" at bounding box center [487, 424] width 70 height 17
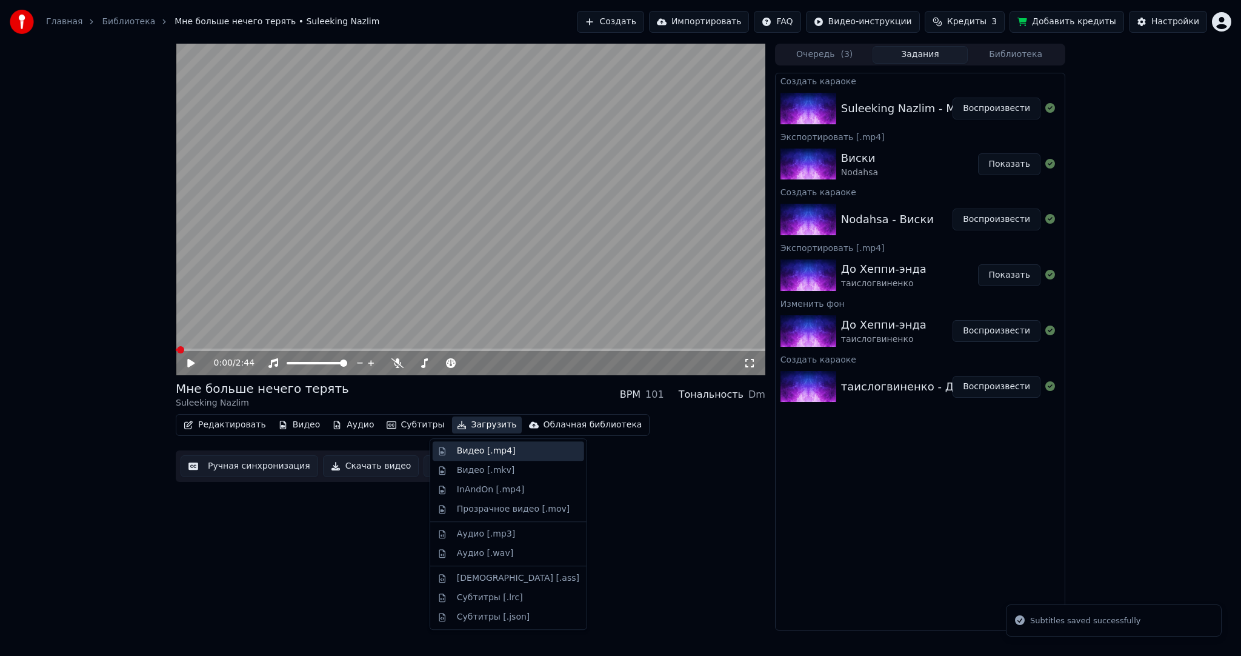
click at [479, 451] on div "Видео [.mp4]" at bounding box center [486, 451] width 59 height 12
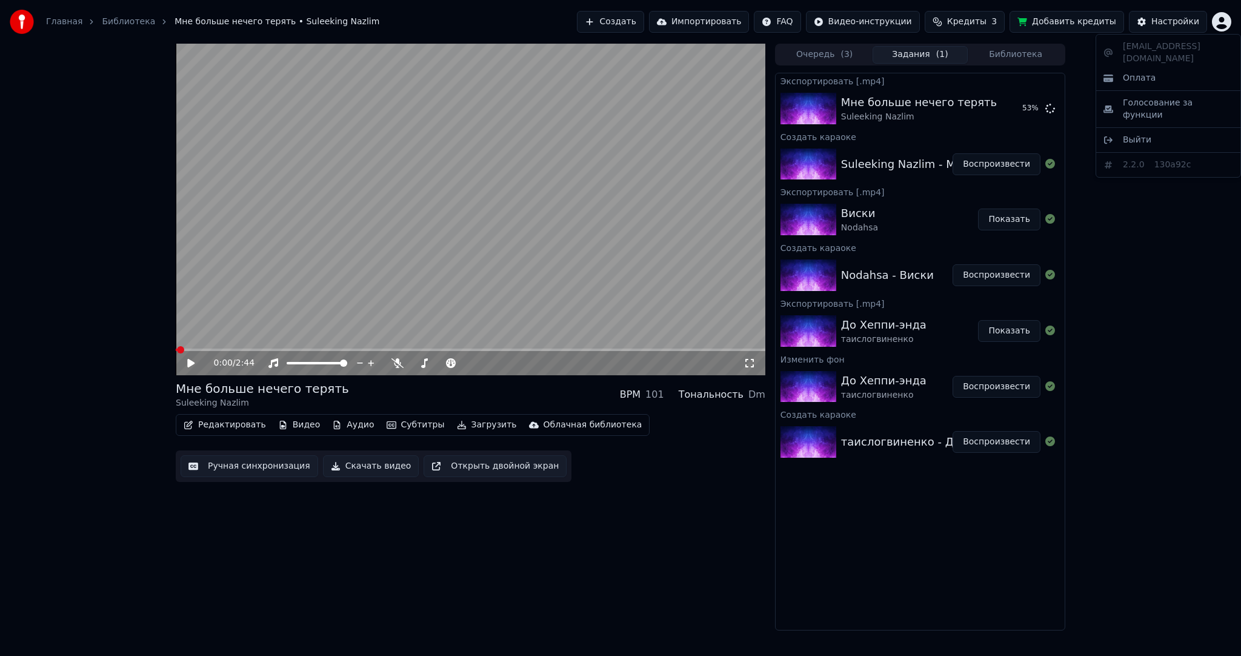
click at [1225, 27] on html "Главная Библиотека Мне больше нечего терять • Suleeking Nazlim Создать Импортир…" at bounding box center [620, 328] width 1241 height 656
click at [1139, 305] on html "Главная Библиотека Мне больше нечего терять • Suleeking Nazlim Создать Импортир…" at bounding box center [620, 328] width 1241 height 656
click at [1220, 24] on html "Главная Библиотека Мне больше нечего терять • Suleeking Nazlim Создать Импортир…" at bounding box center [620, 328] width 1241 height 656
click at [1123, 134] on span "Выйти" at bounding box center [1137, 140] width 28 height 12
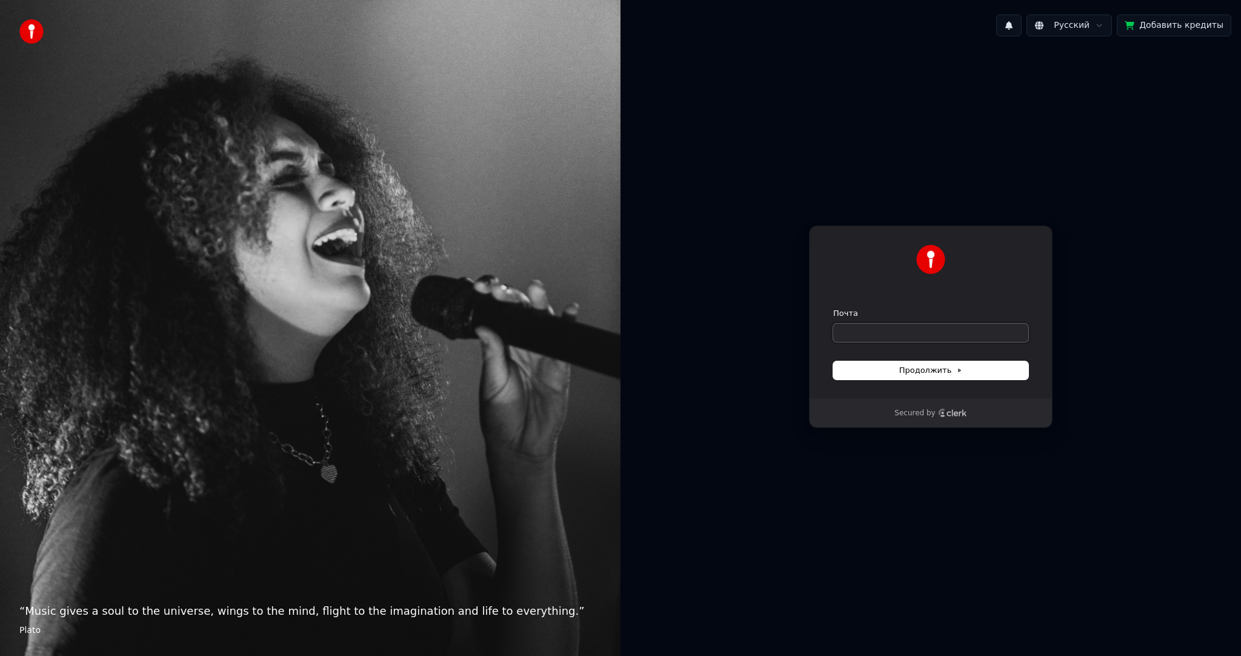
click at [856, 330] on input "Почта" at bounding box center [930, 333] width 195 height 18
paste input "**********"
click at [875, 364] on button "Продолжить" at bounding box center [930, 370] width 195 height 18
type input "**********"
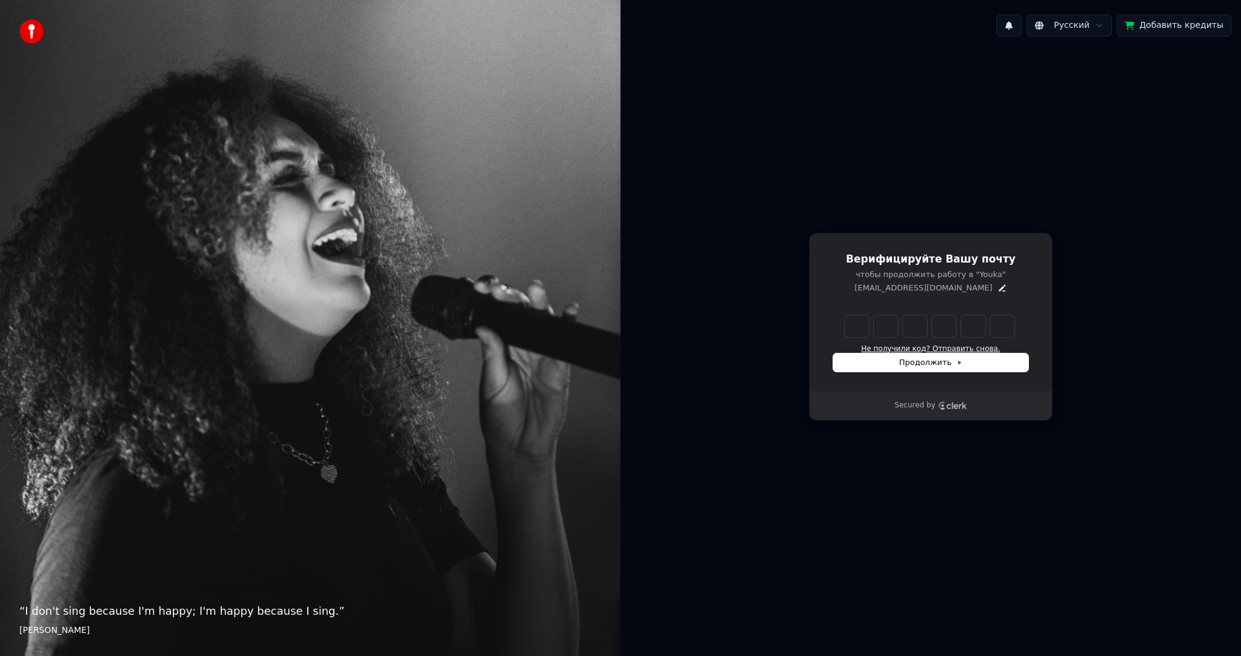
type input "******"
type input "*"
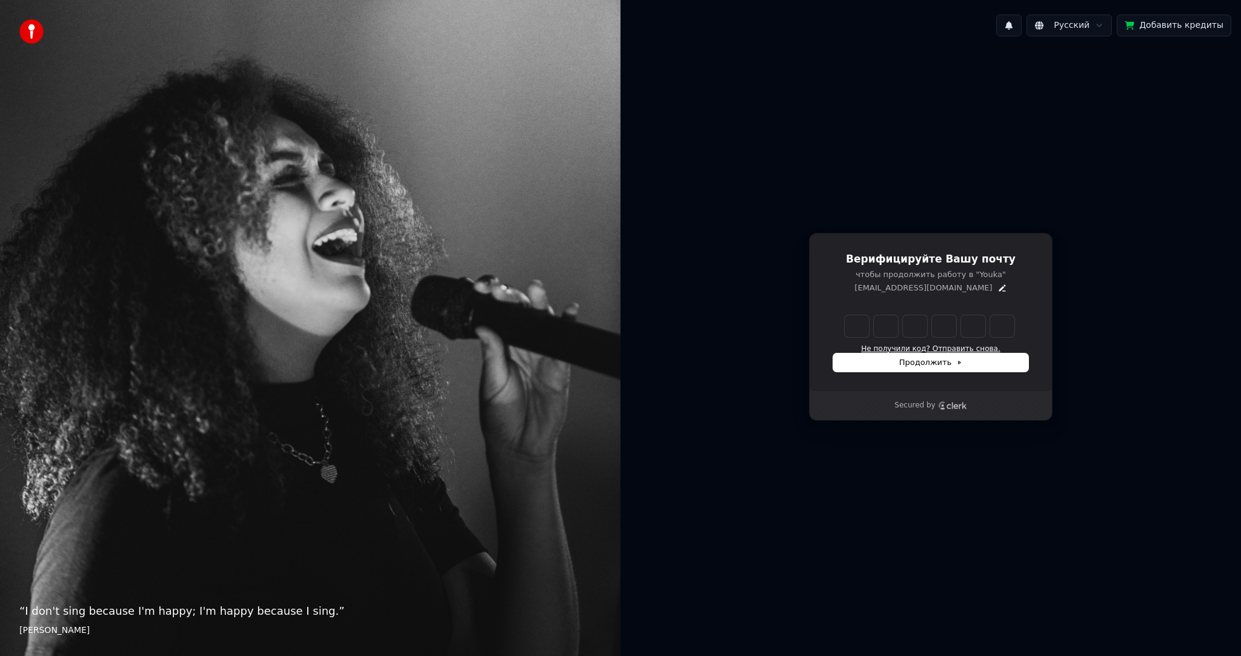
type input "*"
